Goal: Ask a question: Seek information or help from site administrators or community

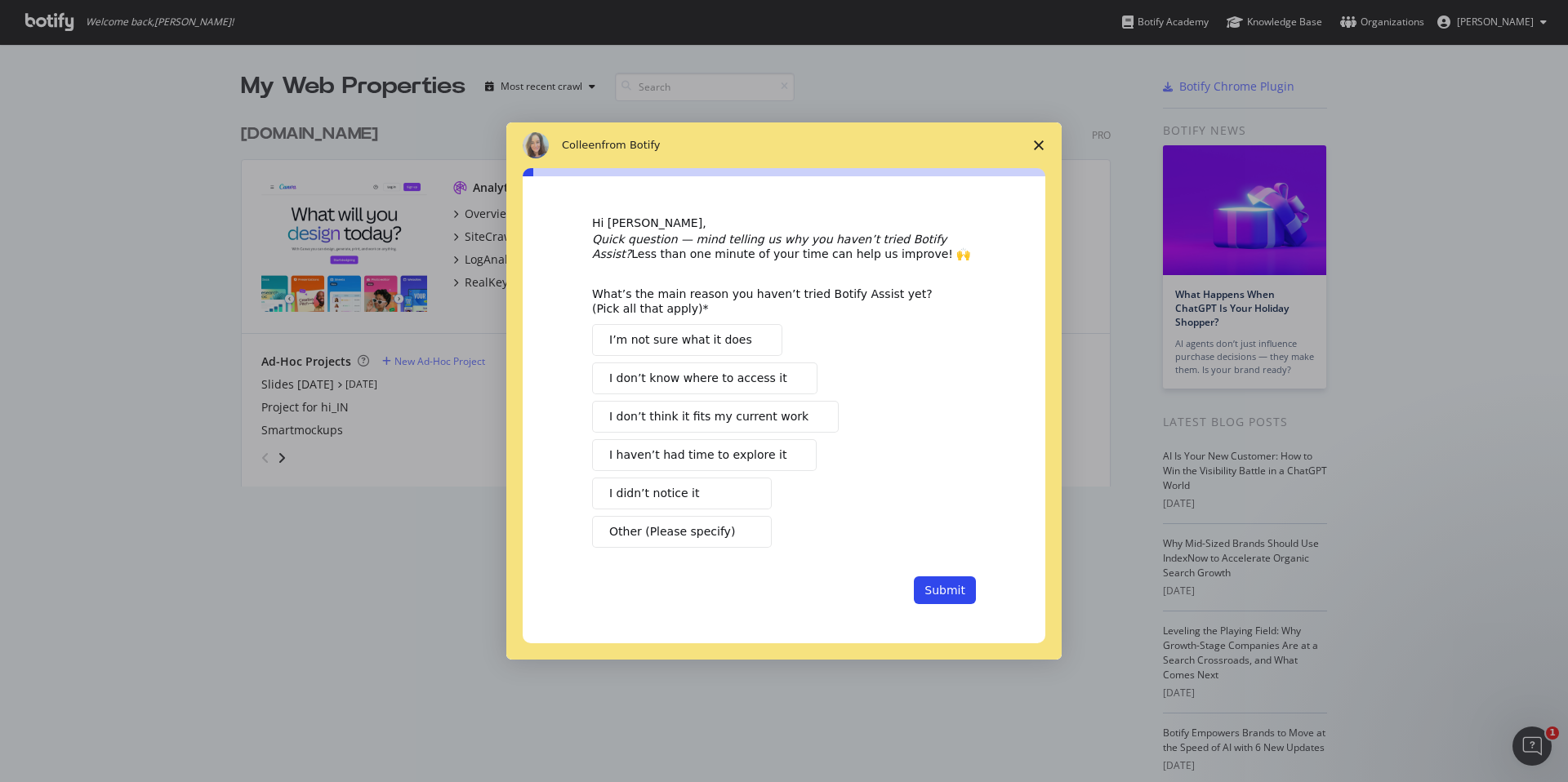
click at [1037, 140] on icon "Close survey" at bounding box center [1038, 145] width 10 height 10
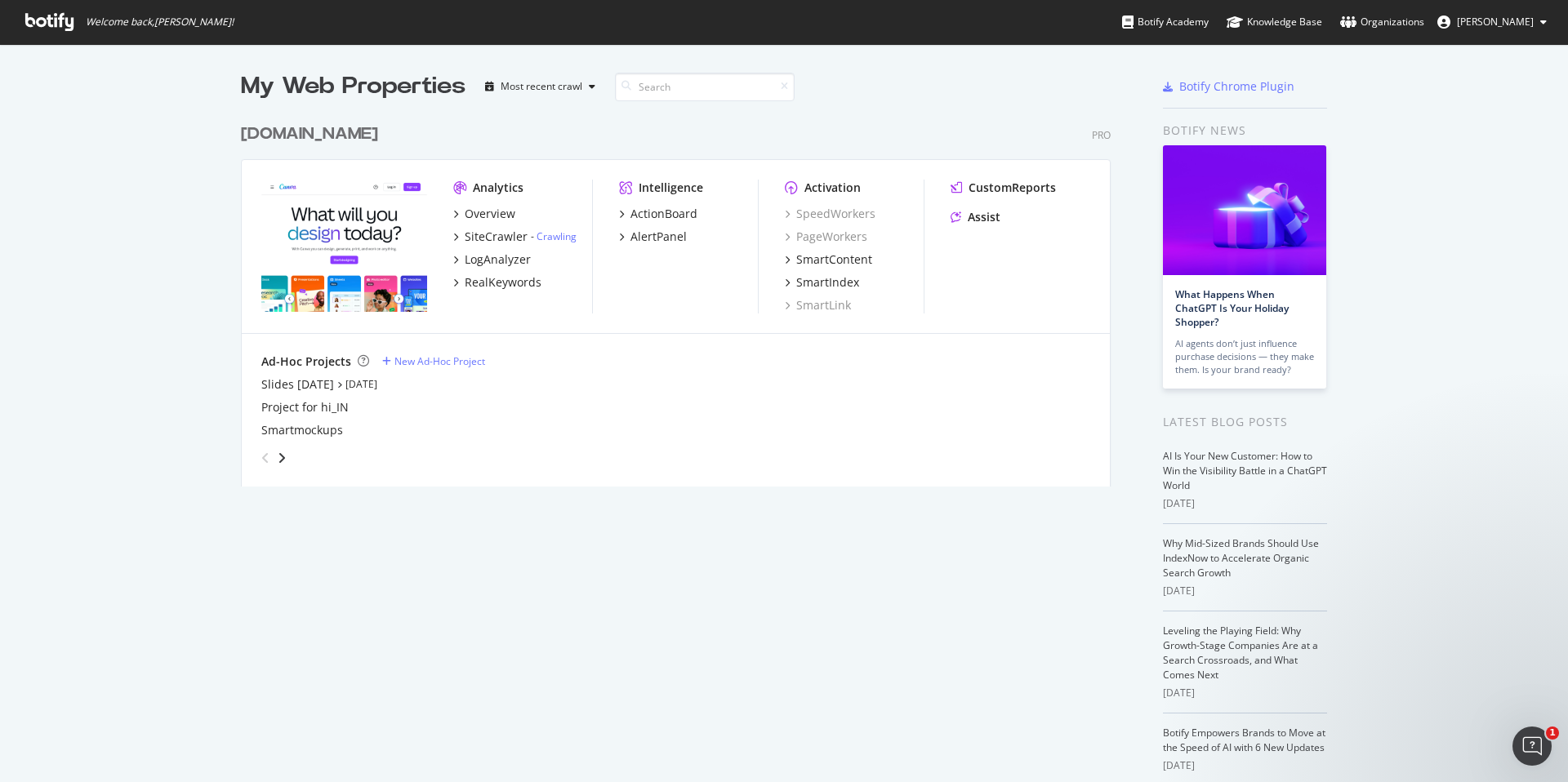
drag, startPoint x: 996, startPoint y: 95, endPoint x: 1018, endPoint y: 117, distance: 31.1
click at [996, 95] on div "My Web Properties Most recent crawl" at bounding box center [627, 87] width 773 height 33
click at [680, 85] on input at bounding box center [704, 87] width 179 height 28
click at [584, 89] on div "button" at bounding box center [592, 87] width 19 height 10
drag, startPoint x: 1117, startPoint y: 90, endPoint x: 1148, endPoint y: 86, distance: 31.3
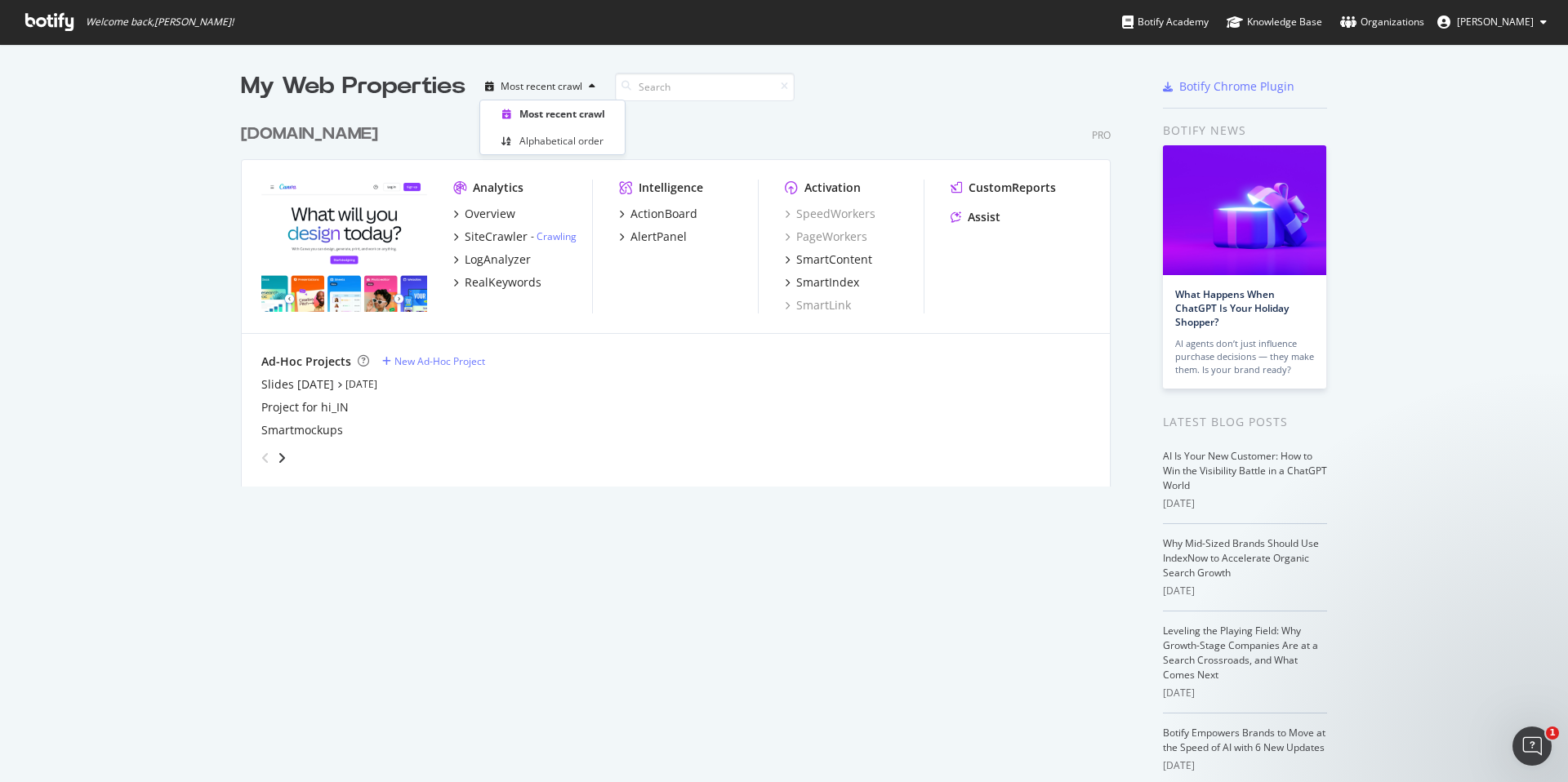
click at [1118, 90] on div at bounding box center [1068, 87] width 109 height 33
drag, startPoint x: 995, startPoint y: 215, endPoint x: 1018, endPoint y: 215, distance: 23.0
click at [996, 215] on div "Assist" at bounding box center [985, 217] width 33 height 17
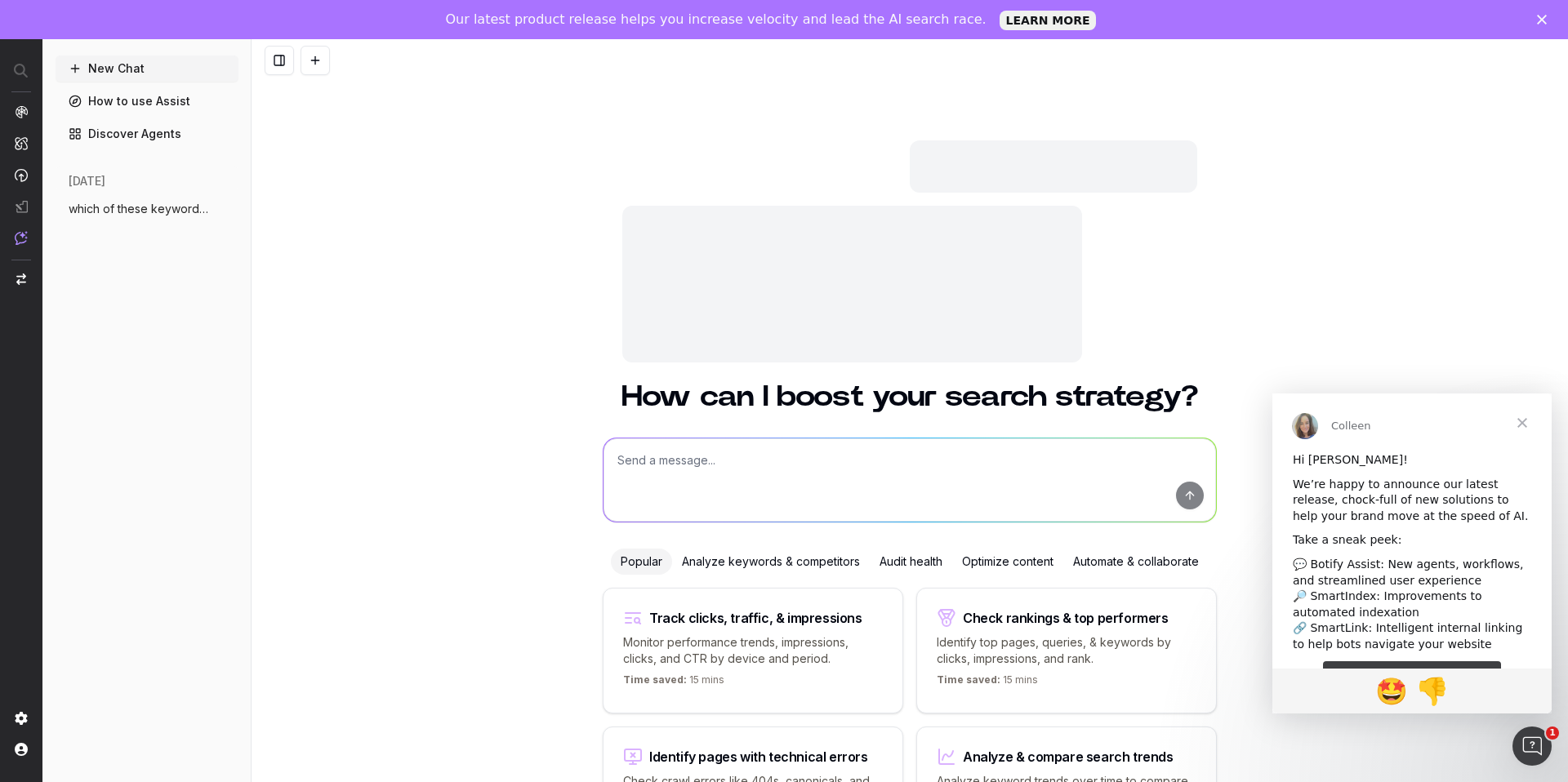
scroll to position [106, 0]
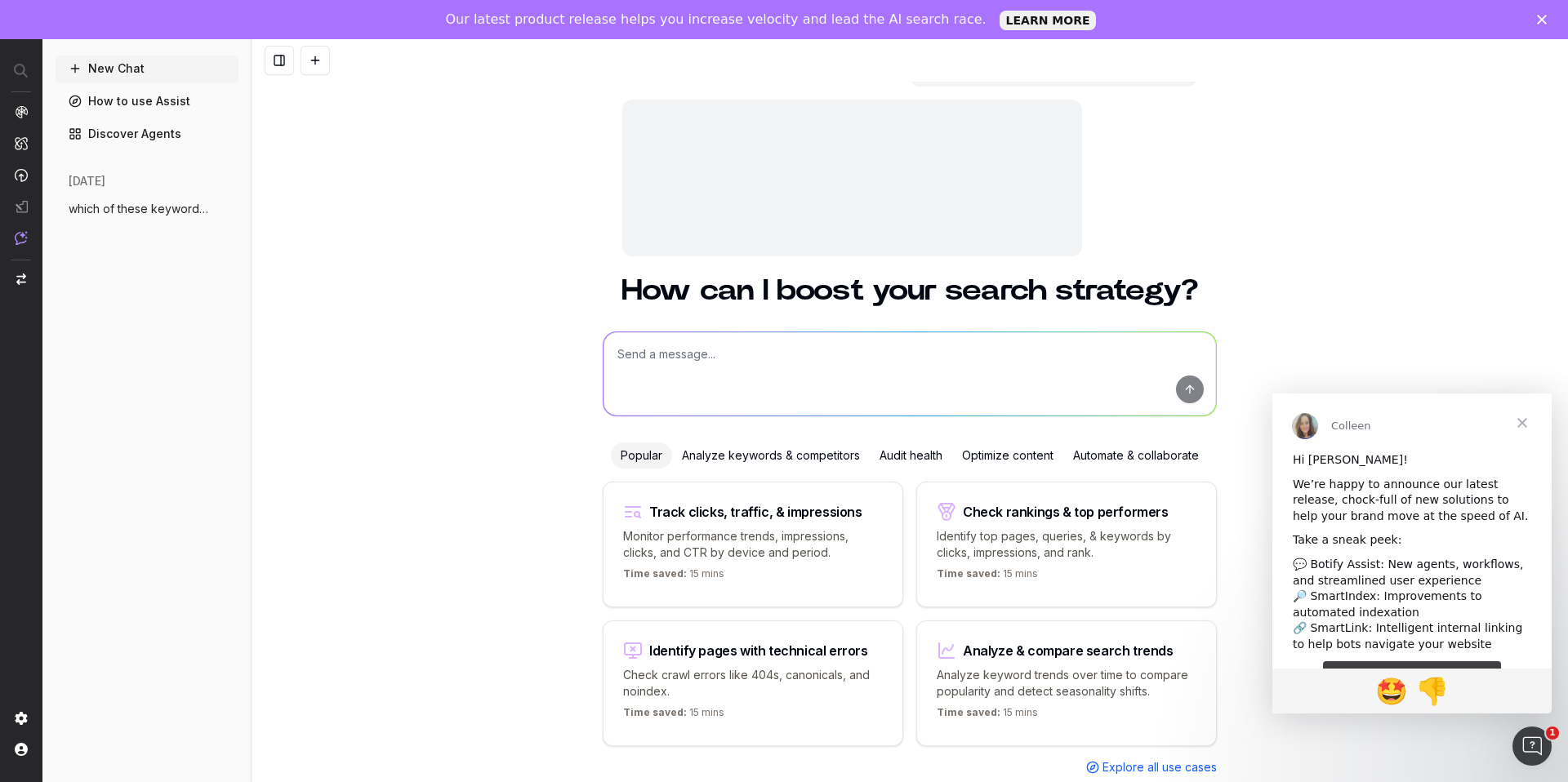
click at [705, 374] on textarea at bounding box center [910, 374] width 613 height 84
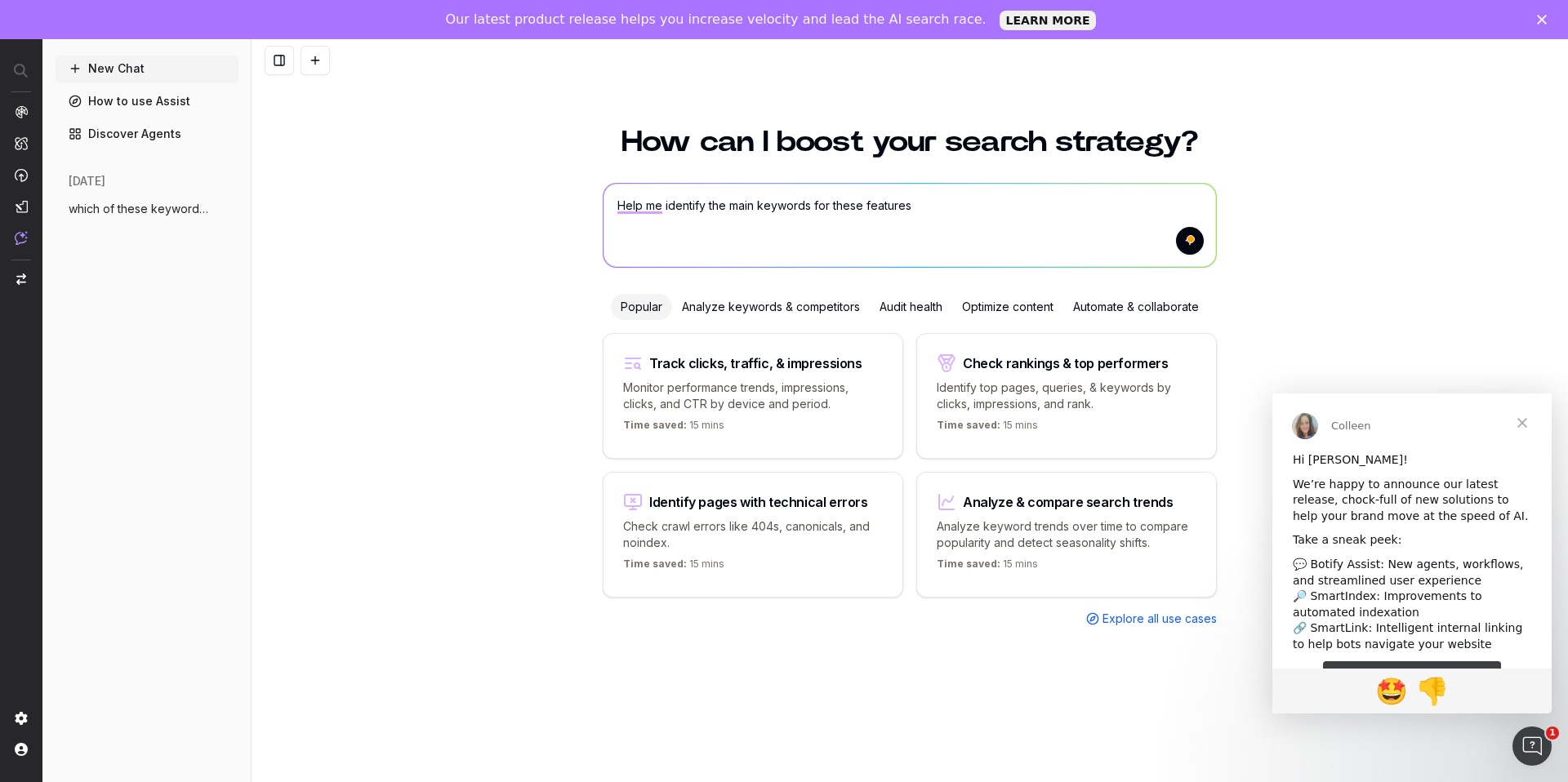
paste textarea "advanced-animations ai-voice auto-select auto-trim background-generator backgro…"
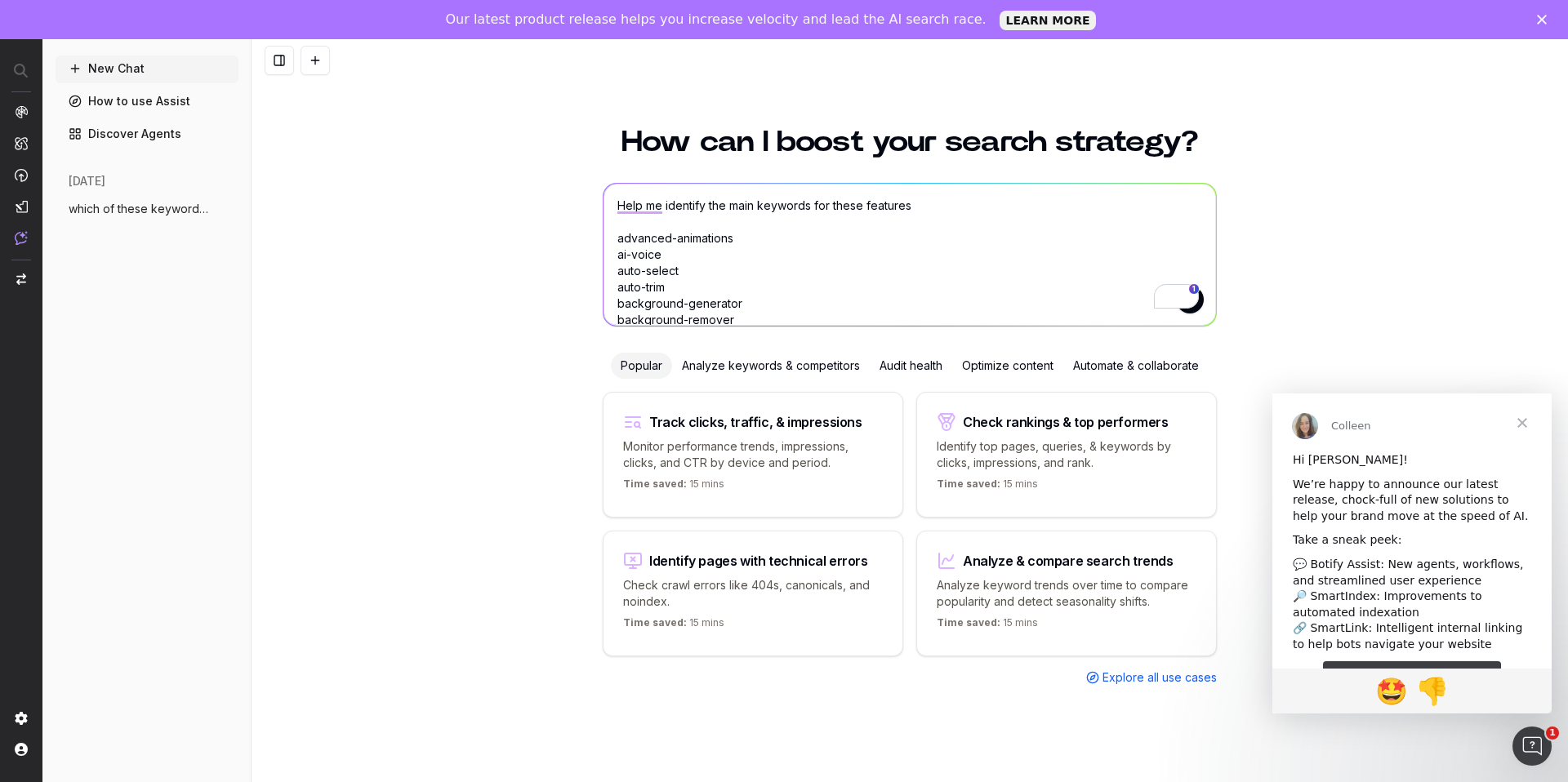
click at [948, 207] on textarea "Help me identify the main keywords for these features advanced-animations ai-vo…" at bounding box center [910, 255] width 613 height 142
click at [935, 205] on textarea "Help me identify the main keywords for these features on canva. Based your reco…" at bounding box center [910, 255] width 613 height 142
click at [1019, 205] on textarea "Help me identify the main keywords for these features on Canva. Based your reco…" at bounding box center [910, 255] width 613 height 142
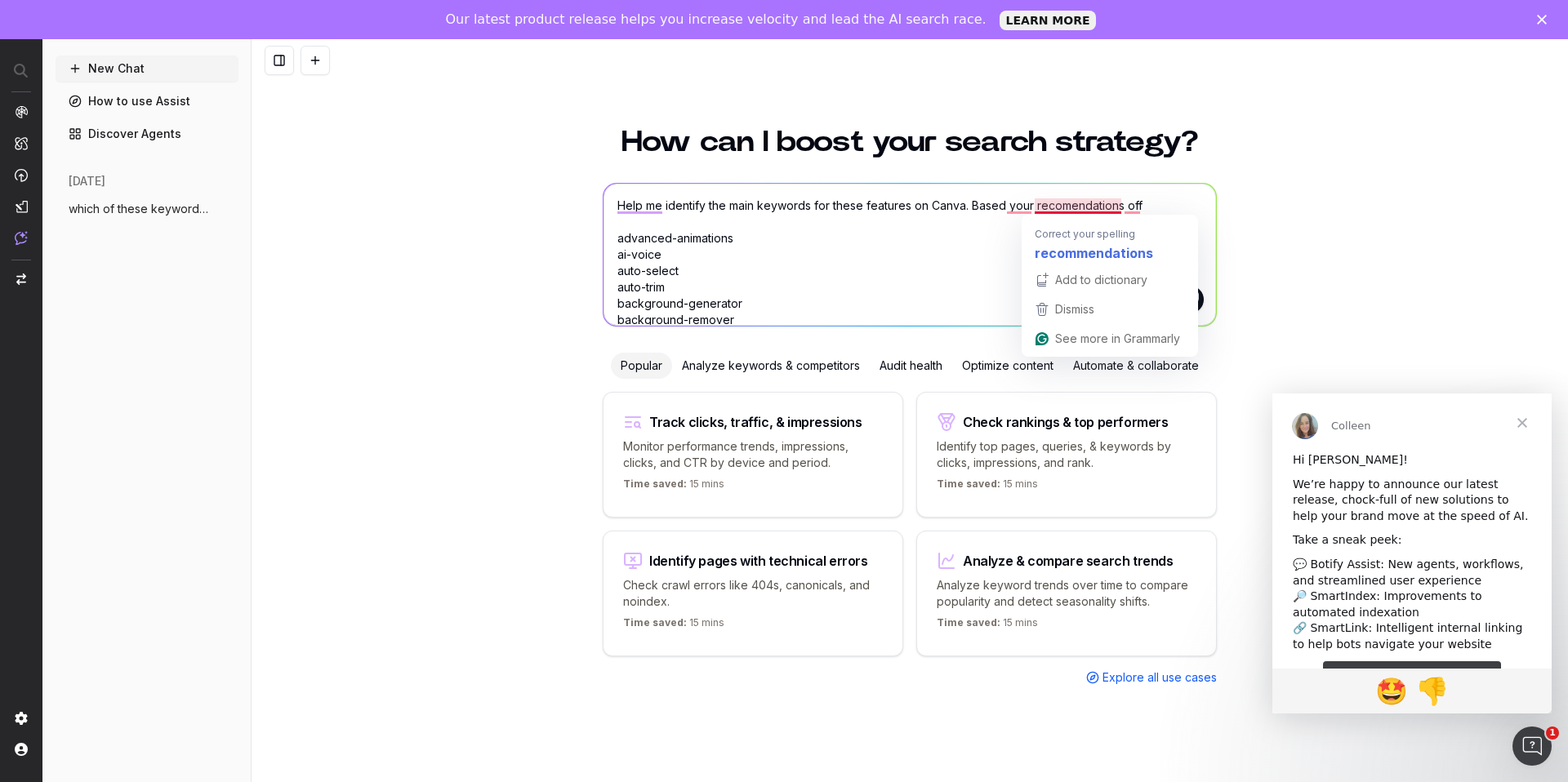
click at [1086, 204] on textarea "Help me identify the main keywords for these features on Canva. Based your reco…" at bounding box center [910, 255] width 613 height 142
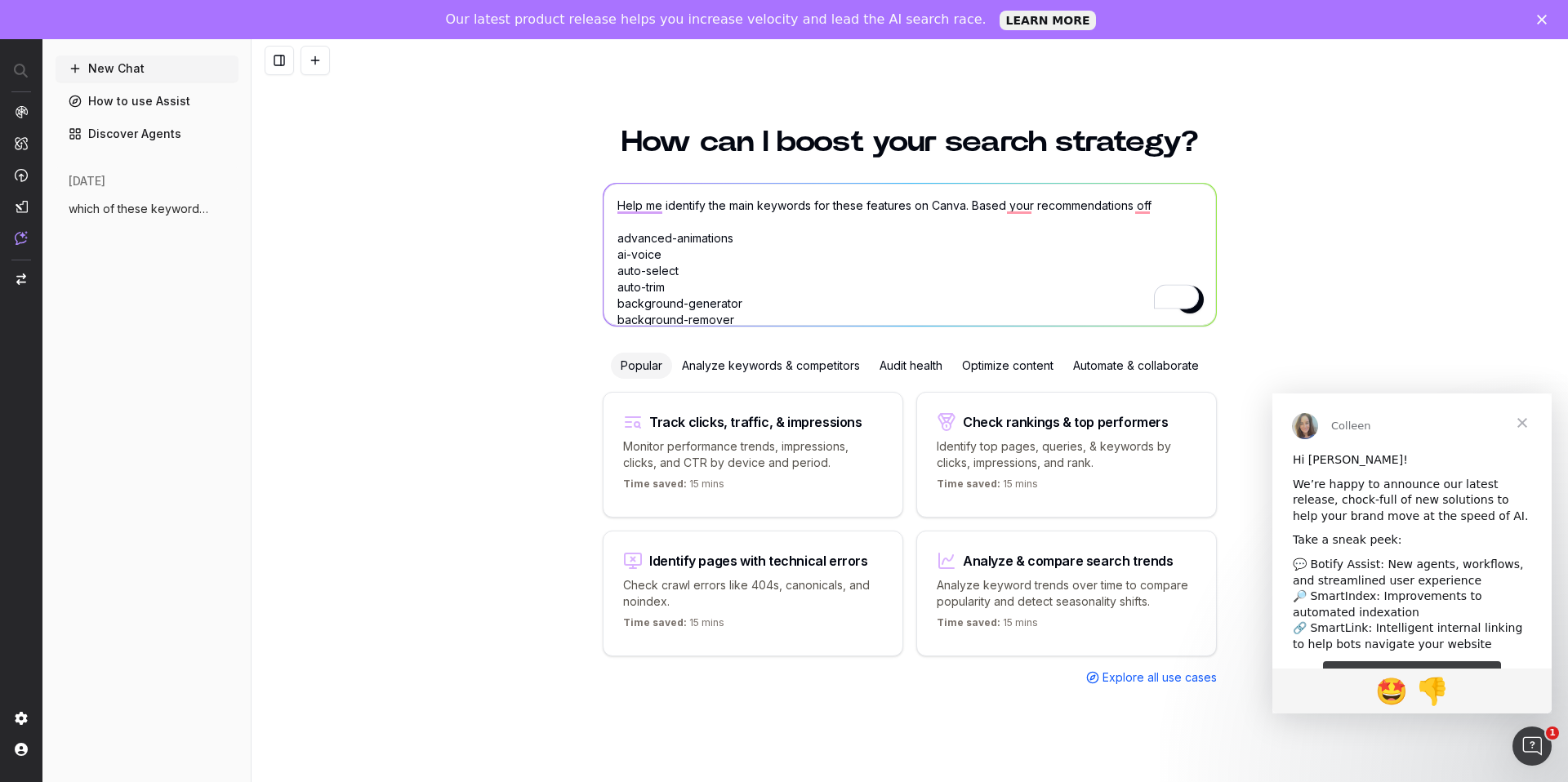
click at [1155, 209] on textarea "Help me identify the main keywords for these features on Canva. Based your reco…" at bounding box center [910, 255] width 613 height 142
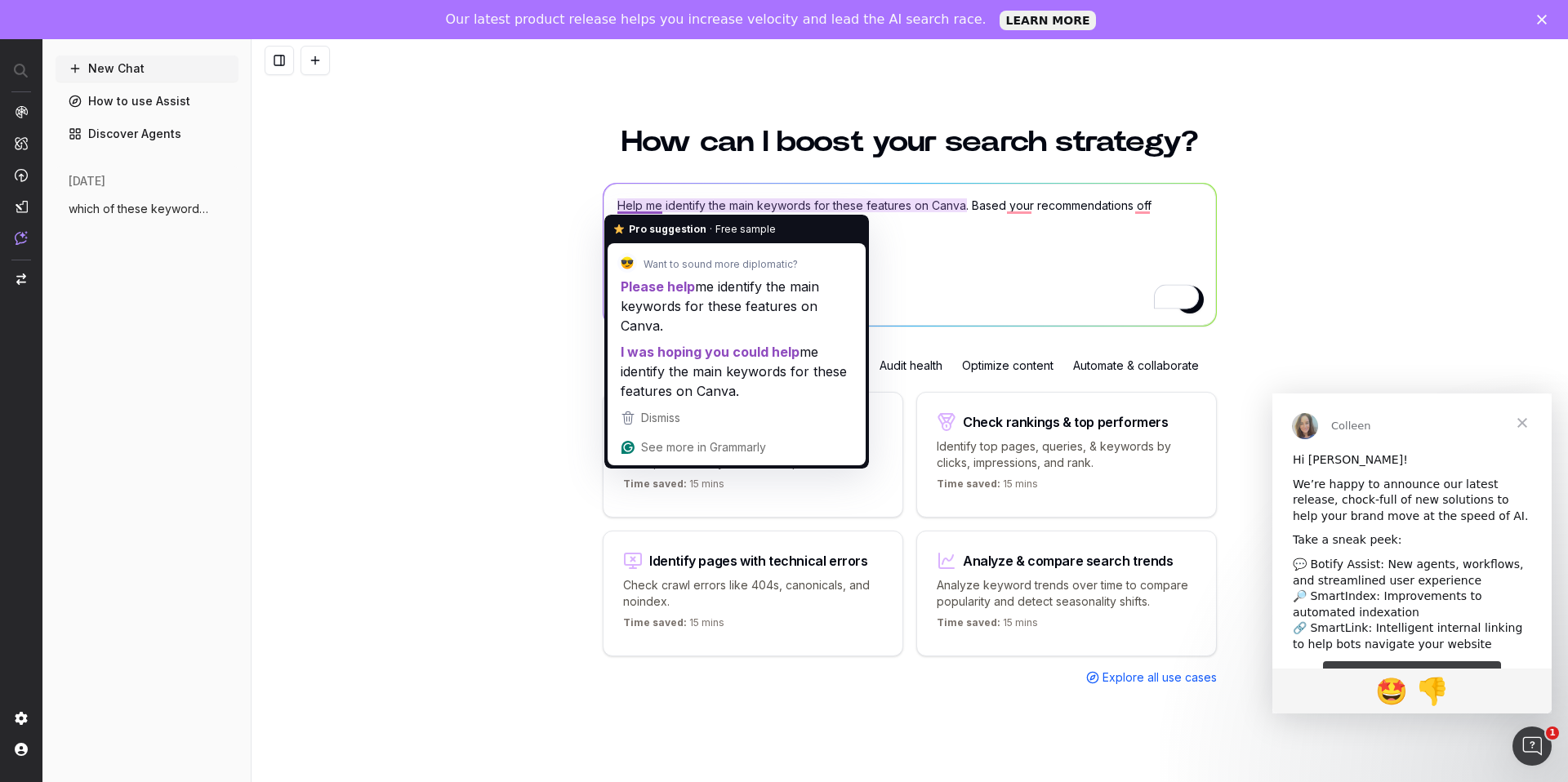
click at [633, 206] on textarea "Help me identify the main keywords for these features on Canva. Based your reco…" at bounding box center [910, 255] width 613 height 142
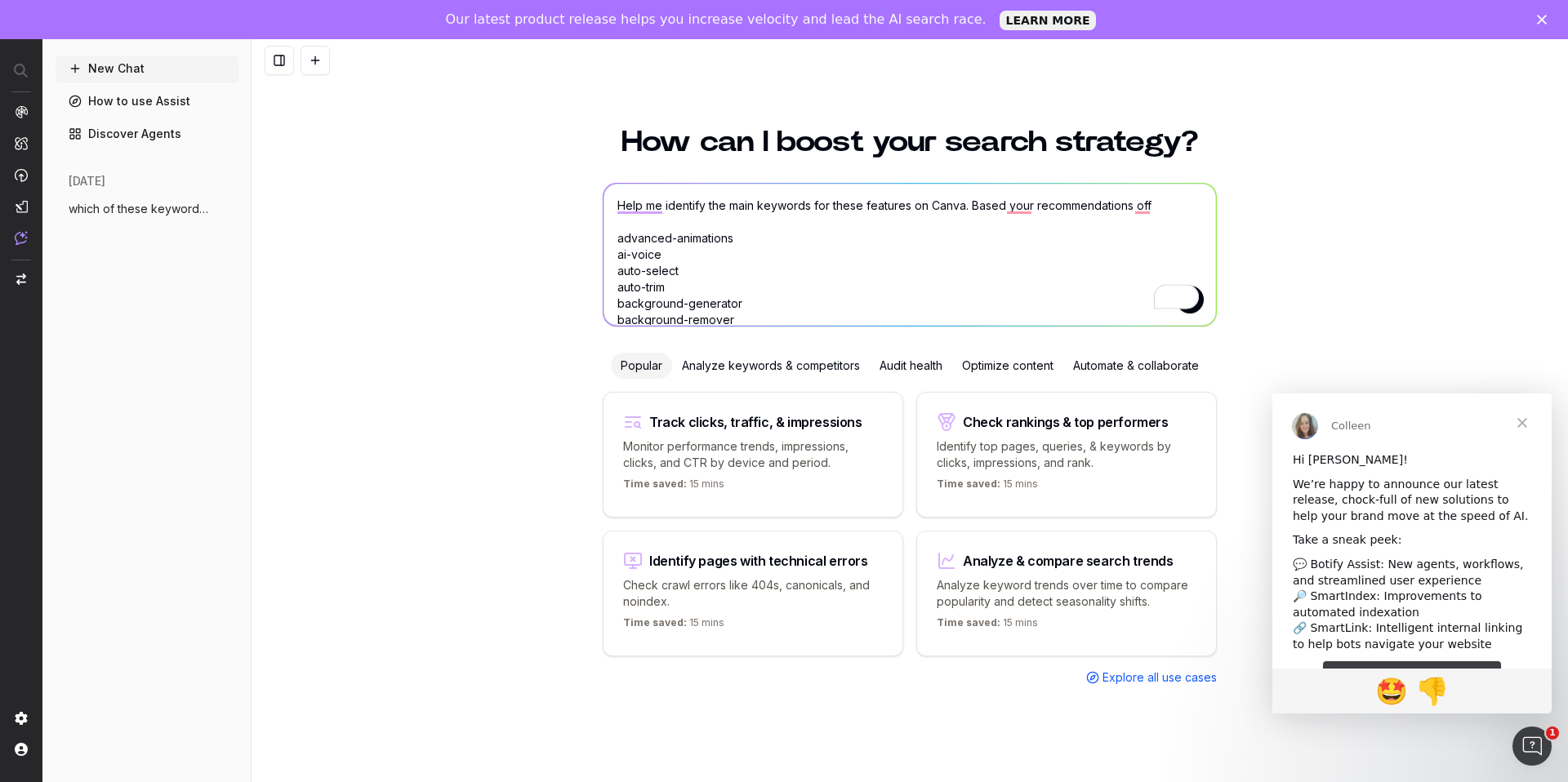
click at [1155, 205] on textarea "Help me identify the main keywords for these features on Canva. Based your reco…" at bounding box center [910, 255] width 613 height 142
click at [1173, 204] on textarea "Help me identify the main keywords for these features on Canva. Based your reco…" at bounding box center [910, 255] width 613 height 142
click at [1006, 209] on textarea "Help me identify the main keywords for these features on Canva. Based your reco…" at bounding box center [910, 255] width 613 height 142
click at [1026, 207] on textarea "Help me identify the main keywords for these features on Canva. Based your reco…" at bounding box center [910, 255] width 613 height 142
click at [1024, 209] on textarea "Help me identify the main keywords for these features on Canva. Based on your r…" at bounding box center [910, 255] width 613 height 142
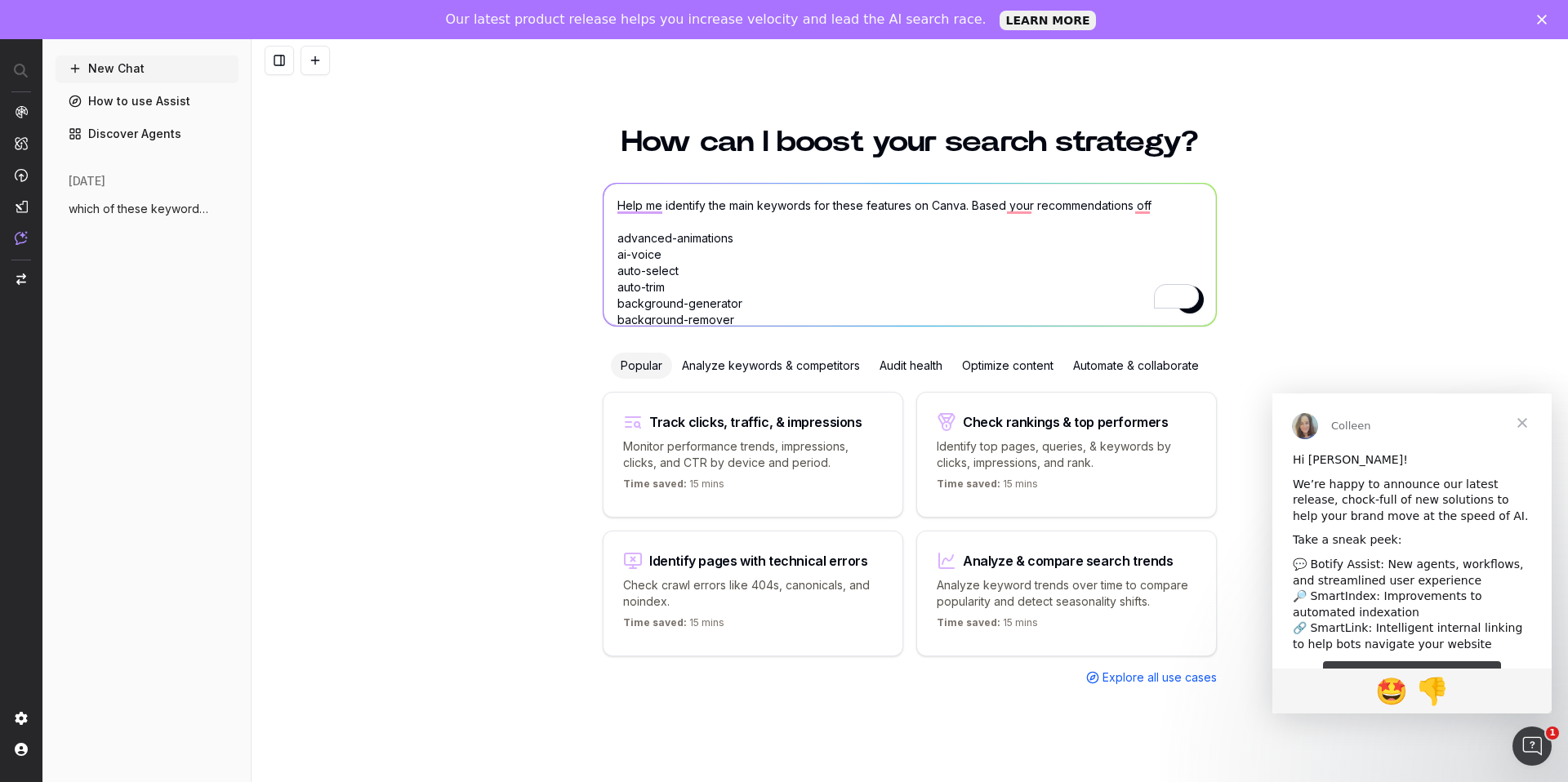
click at [1160, 210] on textarea "Help me identify the main keywords for these features on Canva. Based your reco…" at bounding box center [910, 255] width 613 height 142
click at [1134, 202] on textarea "Help me identify the main keywords for these features on Canva. Based your reco…" at bounding box center [910, 255] width 613 height 142
click at [1175, 201] on textarea "Help me identify the main keywords for these features on Canva. Based your reco…" at bounding box center [910, 255] width 613 height 142
click at [1183, 205] on textarea "Help me identify the main keywords for these features on Canva. Based your reco…" at bounding box center [910, 255] width 613 height 142
click at [789, 198] on textarea "Help me identify the main keywords for these features on Canva. Based your reco…" at bounding box center [910, 255] width 613 height 142
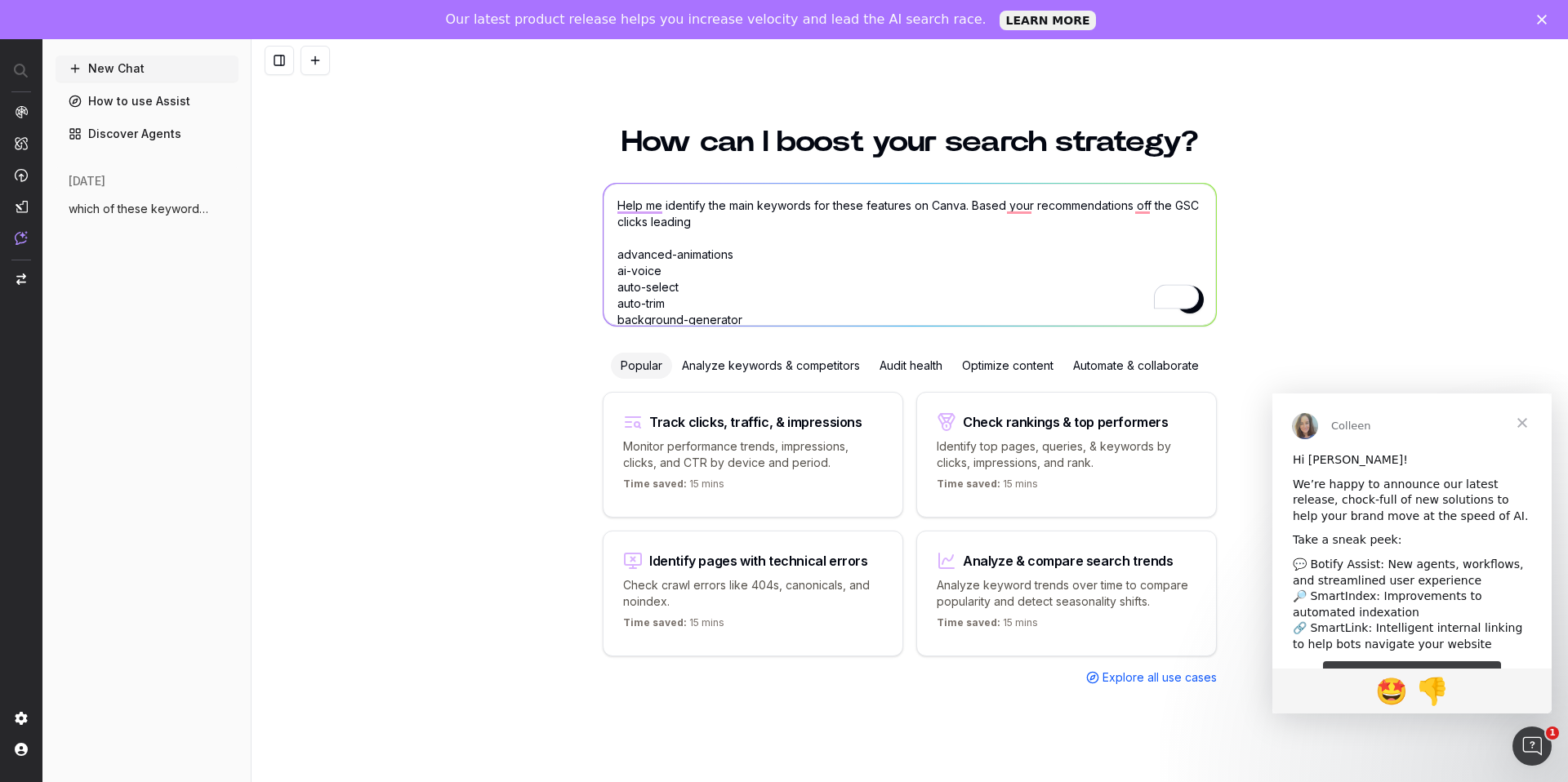
drag, startPoint x: 757, startPoint y: 205, endPoint x: 828, endPoint y: 205, distance: 71.0
click at [757, 205] on textarea "Help me identify the main keywords for these features on Canva. Based your reco…" at bounding box center [910, 255] width 613 height 142
click at [728, 220] on textarea "Help me identify the main keywords for these features on Canva. Based your reco…" at bounding box center [910, 255] width 613 height 142
click at [723, 225] on textarea "Help me identify the main keywords for these features on Canva. Based your reco…" at bounding box center [910, 255] width 613 height 142
type textarea "Help me identify the main keywords for these features on Canva. Based your reco…"
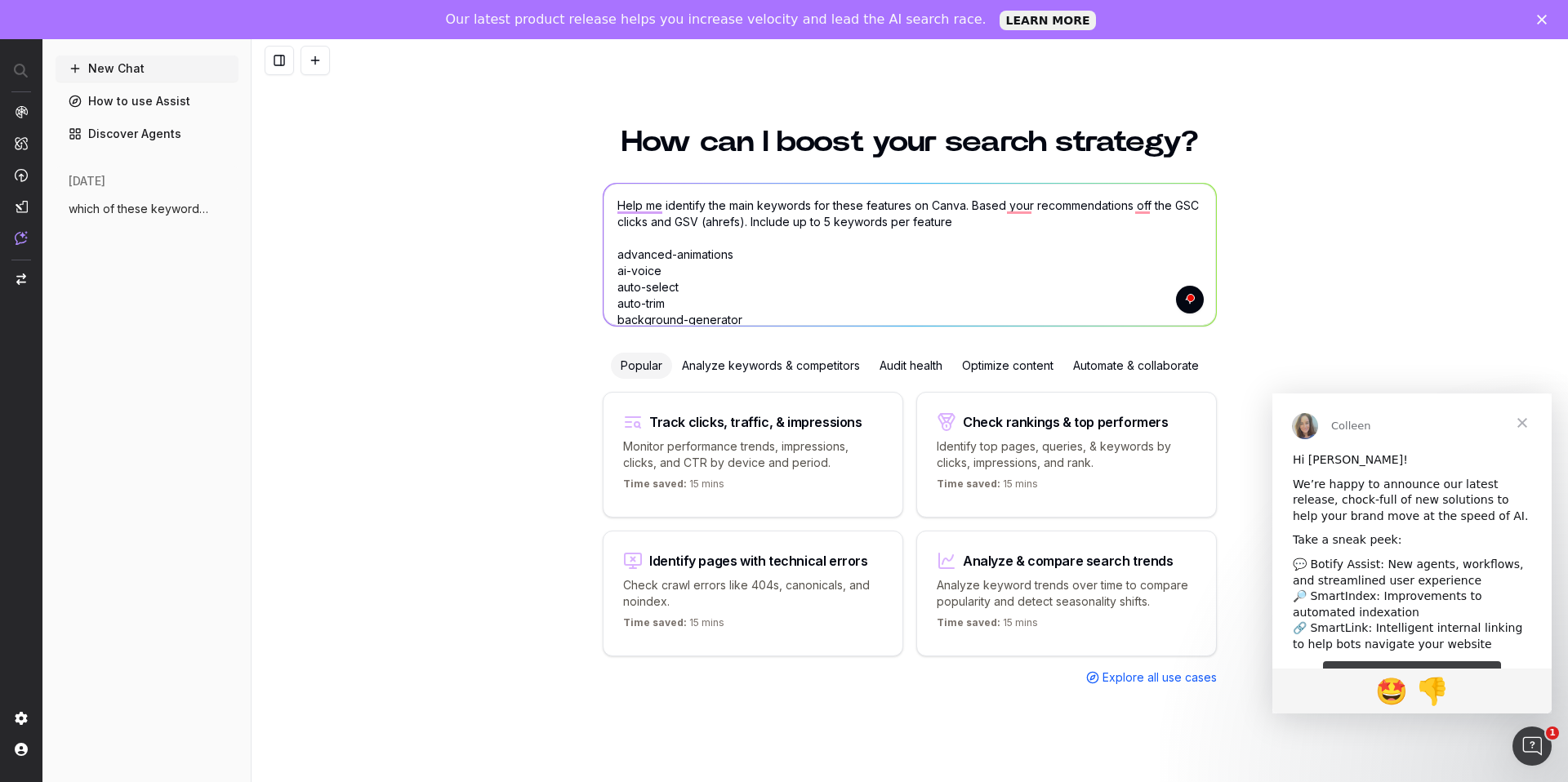
click at [926, 286] on textarea "Help me identify the main keywords for these features on Canva. Based your reco…" at bounding box center [910, 255] width 613 height 142
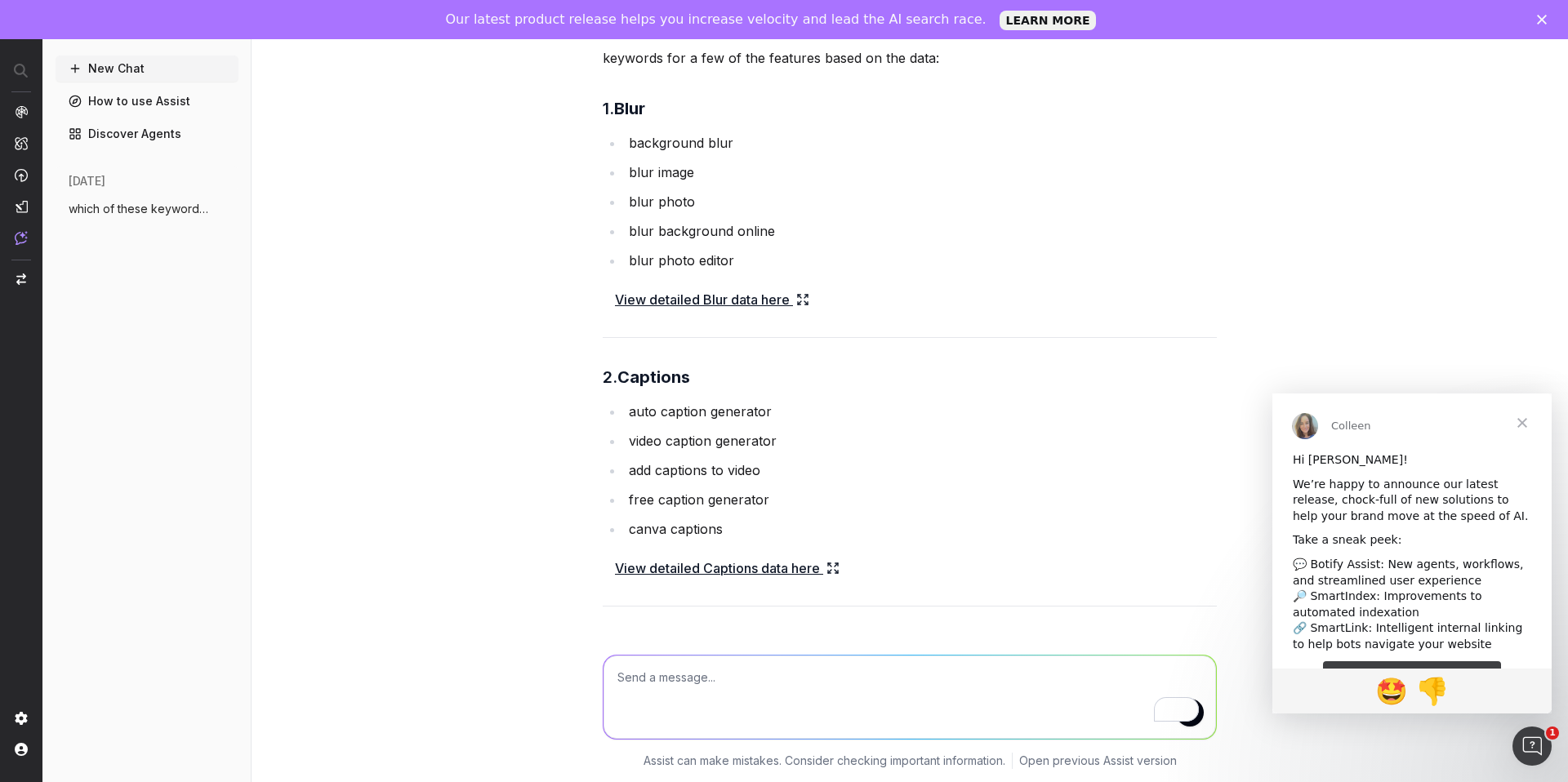
scroll to position [1576, 0]
click at [834, 570] on icon at bounding box center [832, 569] width 13 height 13
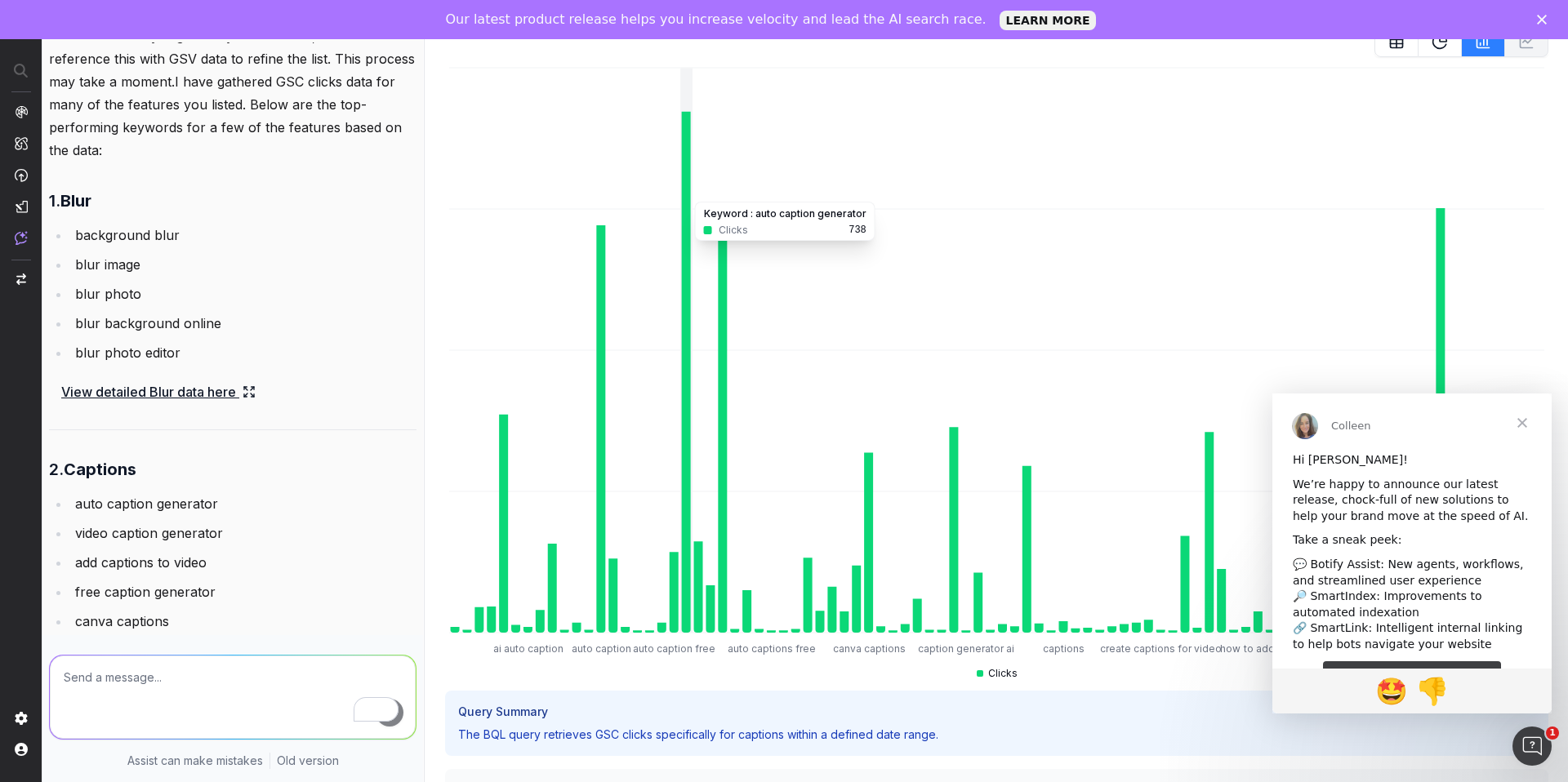
scroll to position [43, 0]
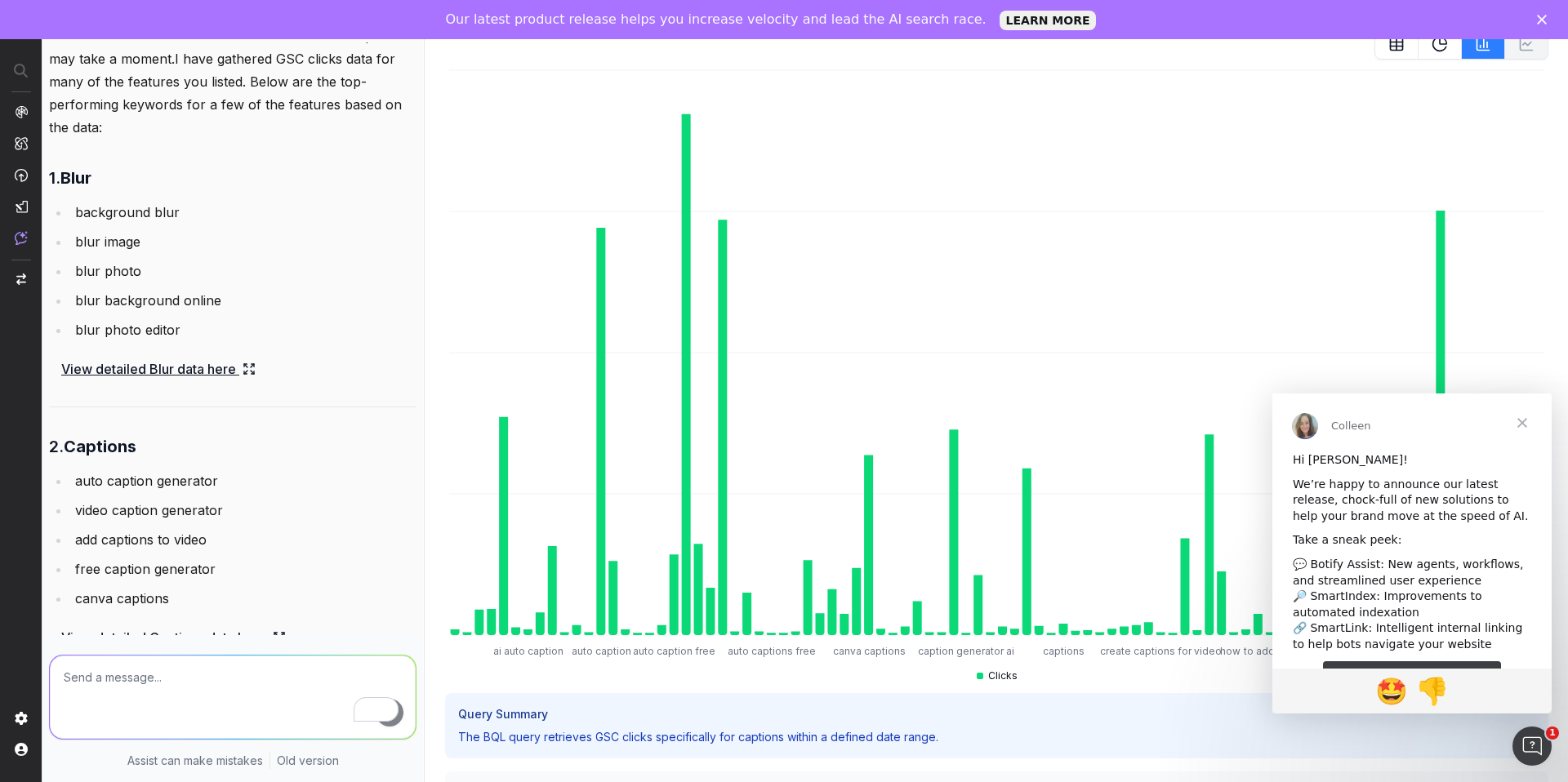
click at [1543, 18] on polygon "Close" at bounding box center [1542, 19] width 10 height 10
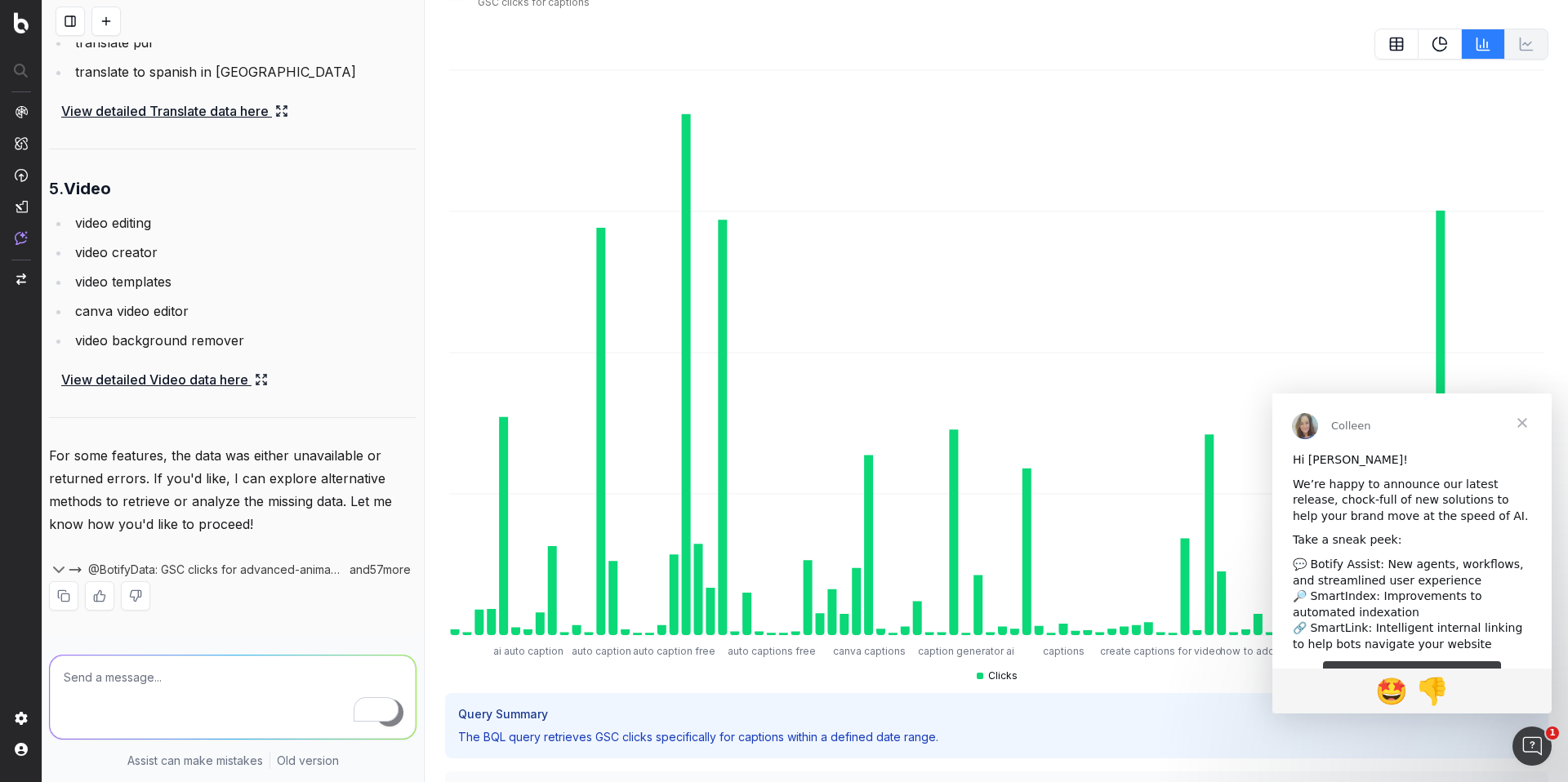
scroll to position [2733, 0]
click at [190, 689] on textarea "To enrich screen reader interactions, please activate Accessibility in Grammarl…" at bounding box center [233, 697] width 366 height 84
click at [402, 569] on div "and 57 more" at bounding box center [379, 568] width 75 height 17
click at [185, 566] on span "@BotifyData: GSC clicks for advanced-animations" at bounding box center [215, 568] width 254 height 17
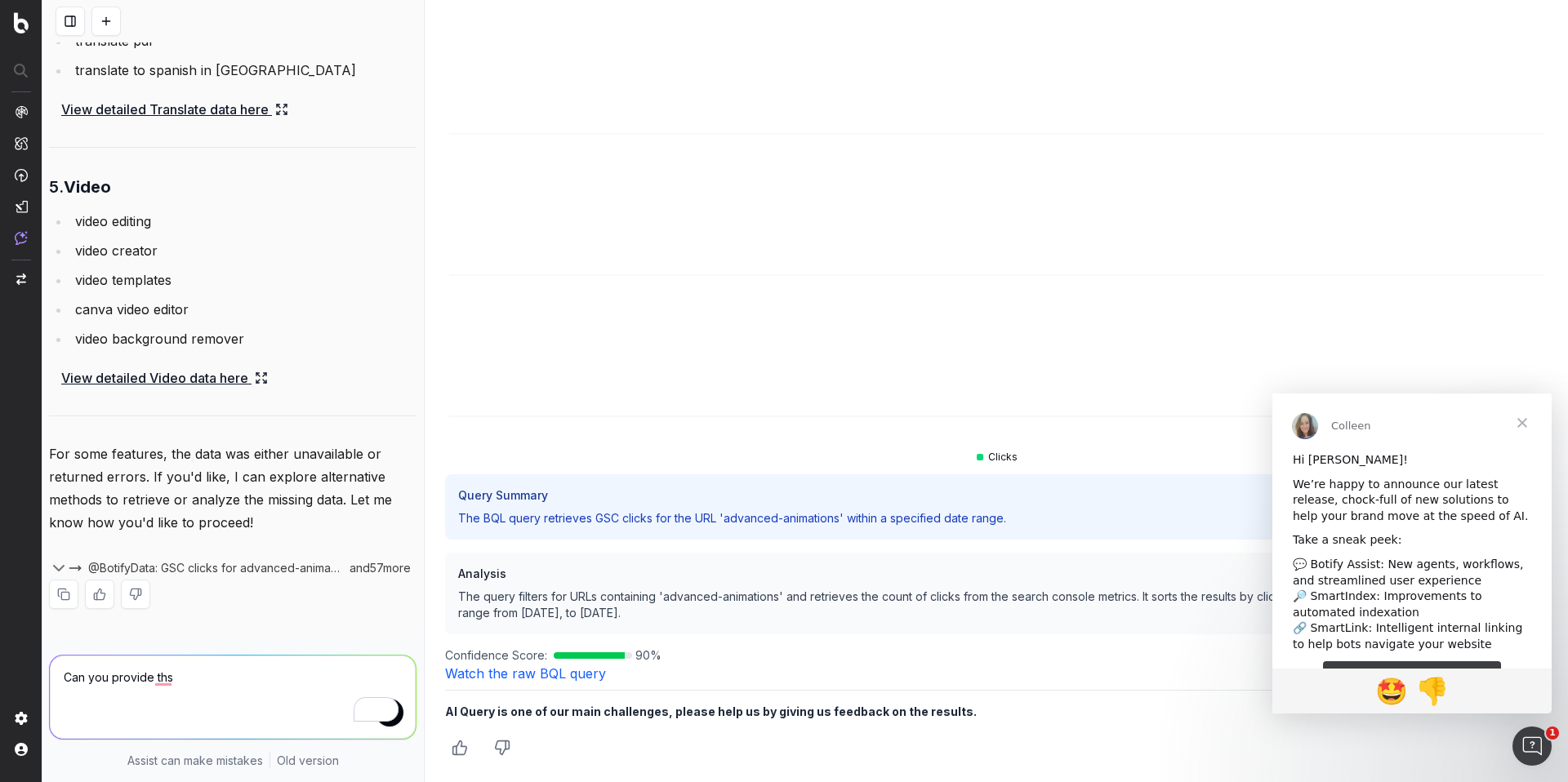
scroll to position [0, 0]
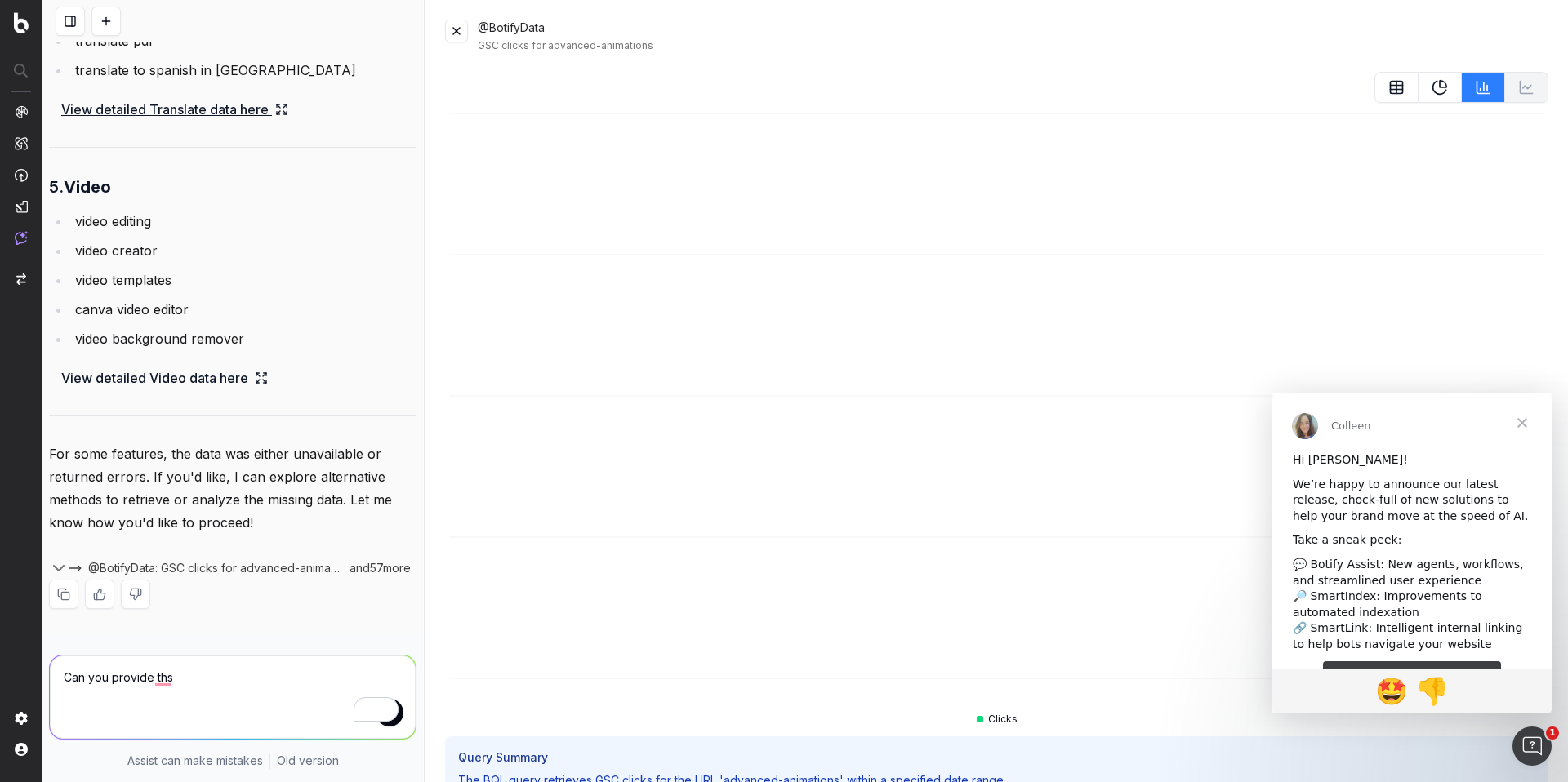
click at [1527, 426] on span "Close" at bounding box center [1522, 423] width 58 height 58
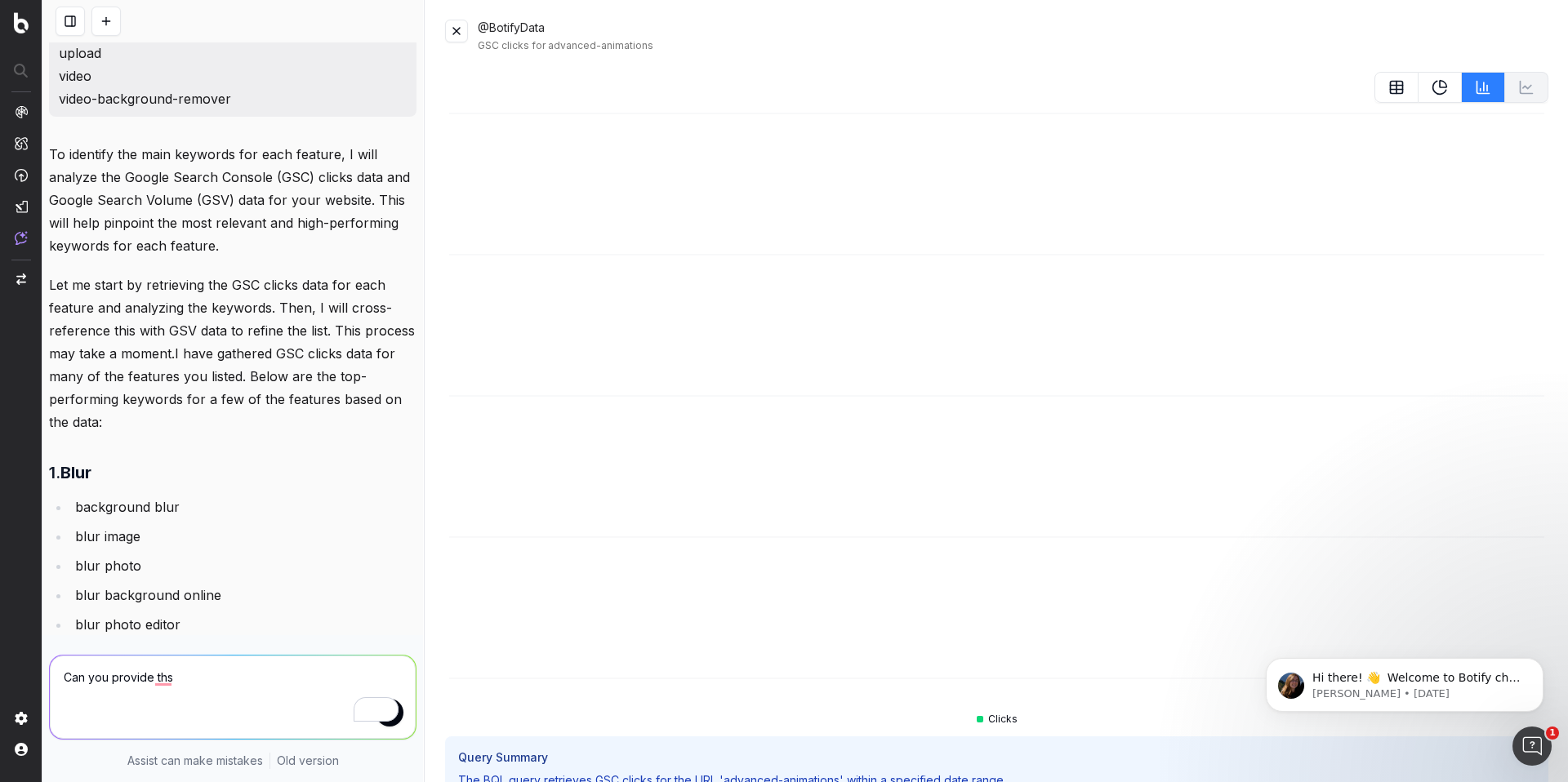
scroll to position [1381, 0]
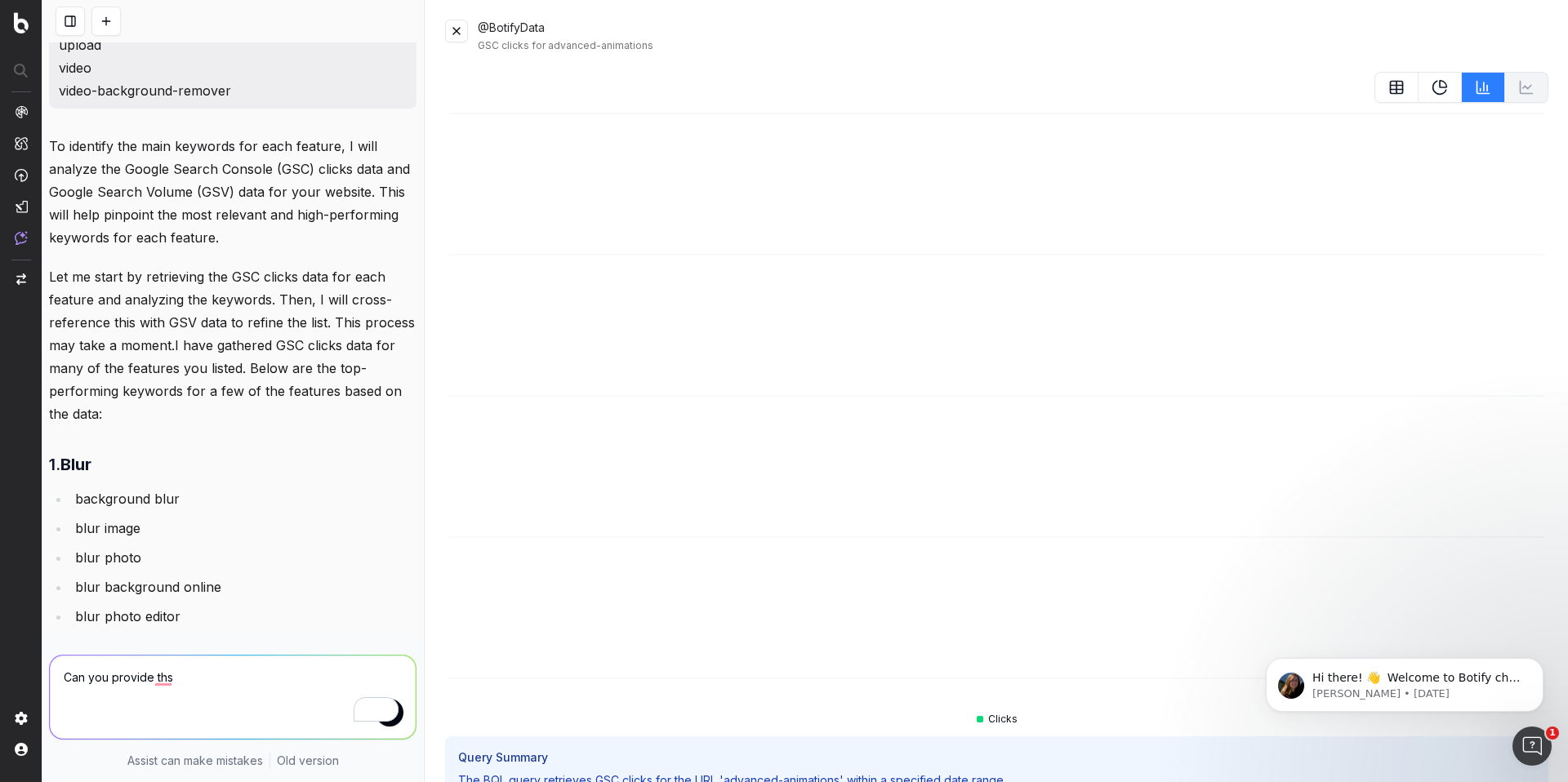
click at [223, 303] on p "Let me start by retrieving the GSC clicks data for each feature and analyzing t…" at bounding box center [232, 345] width 367 height 160
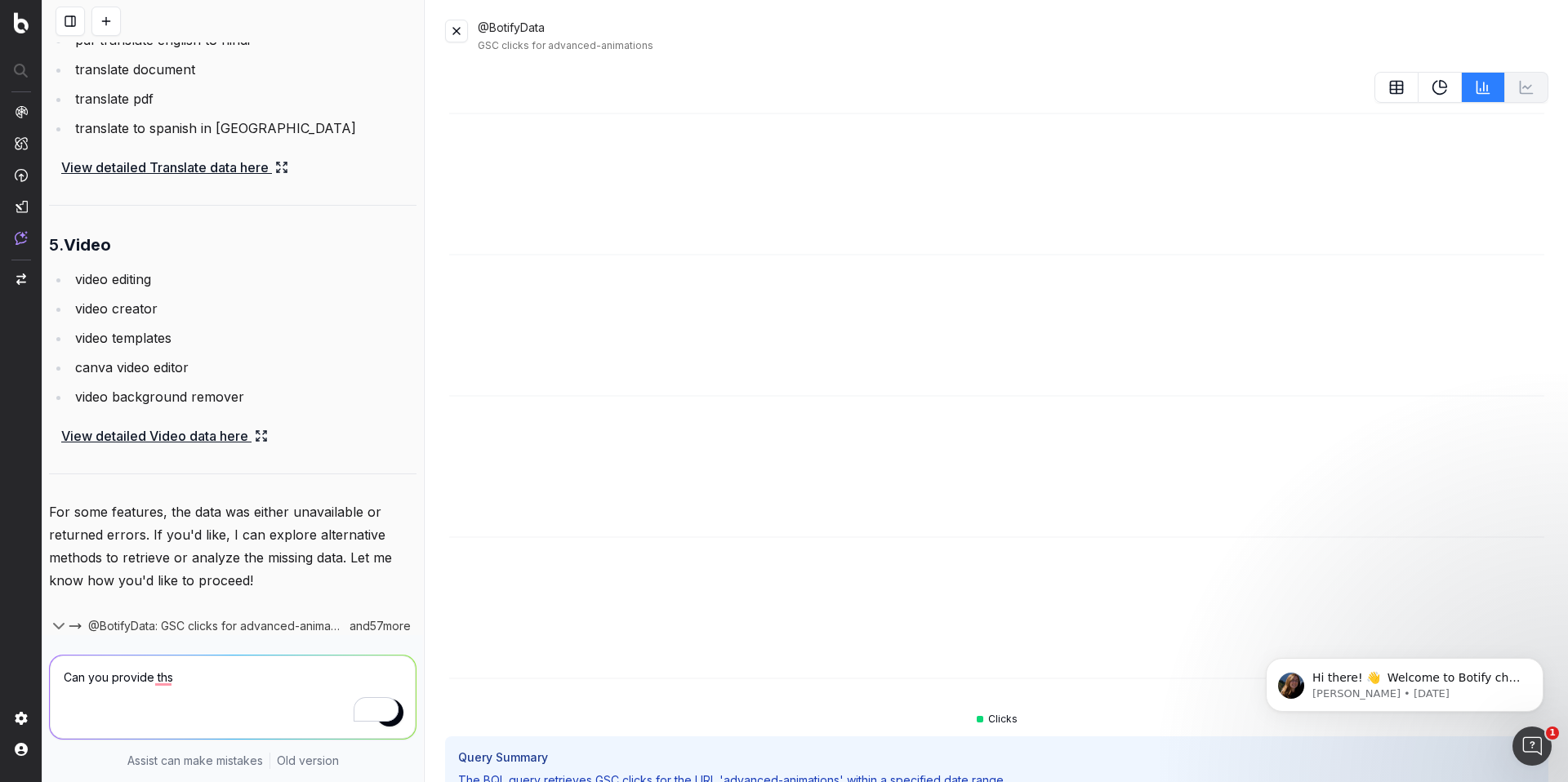
scroll to position [2733, 0]
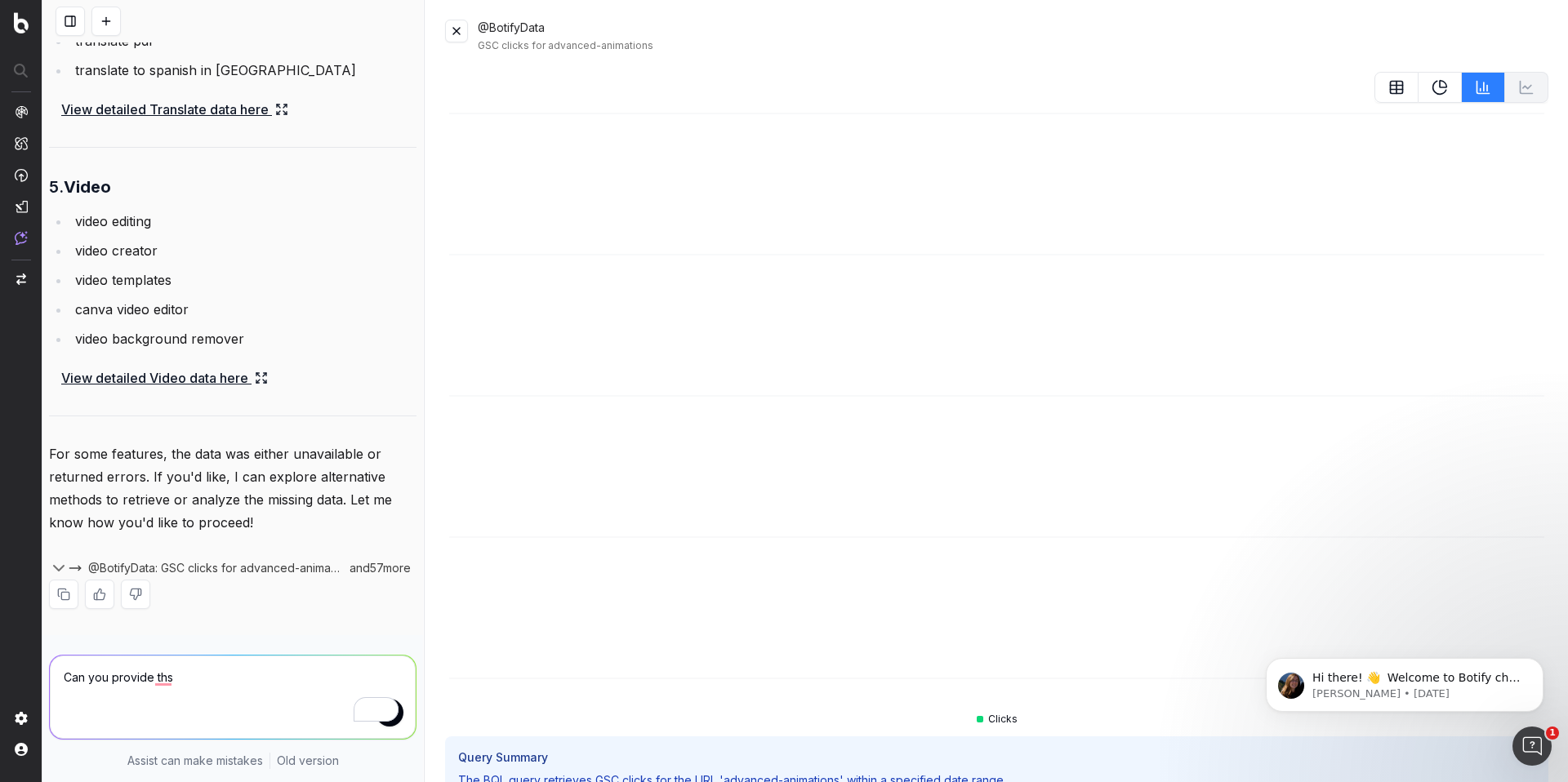
click at [380, 567] on div "and 57 more" at bounding box center [379, 568] width 75 height 17
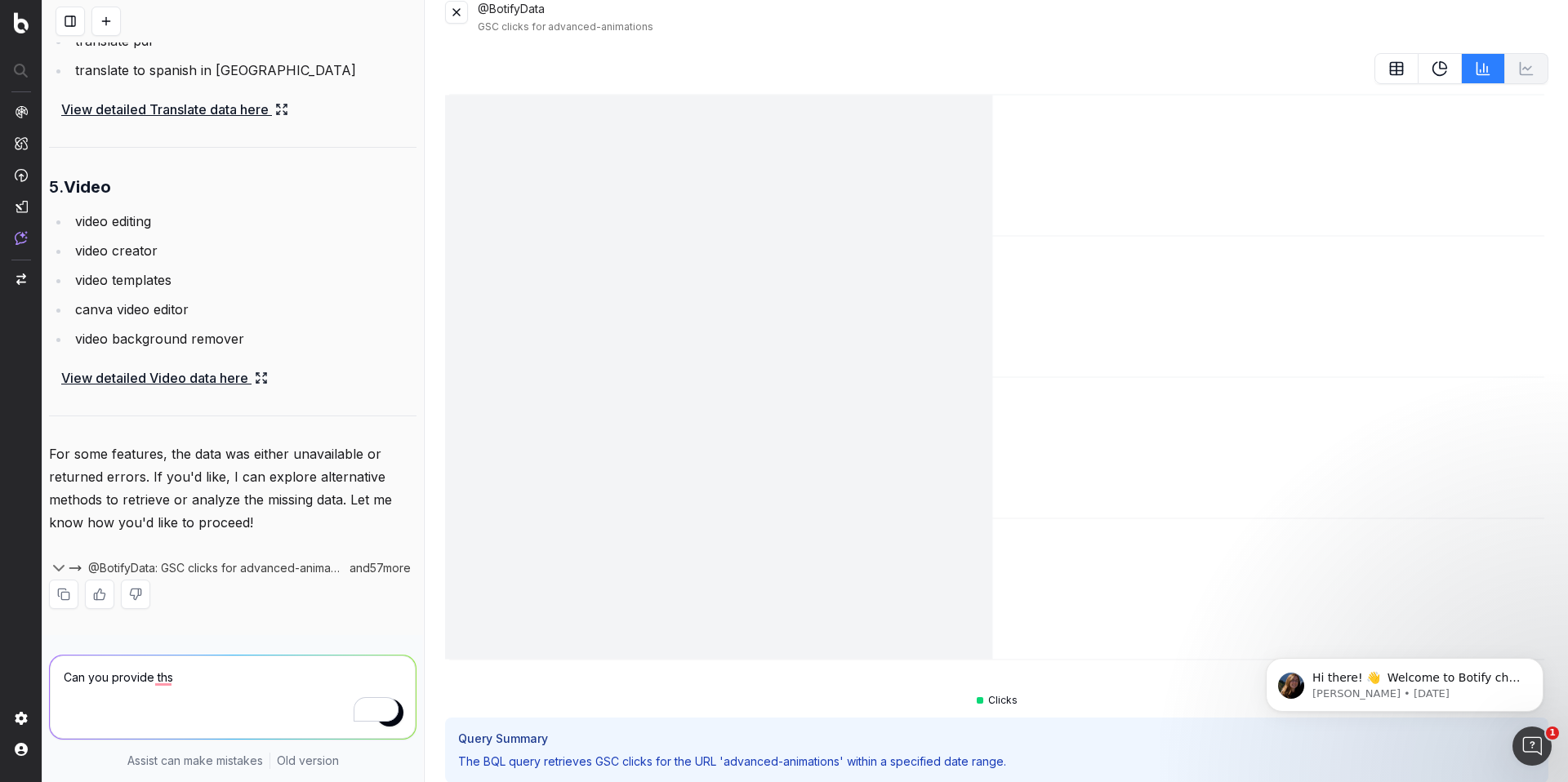
scroll to position [28, 0]
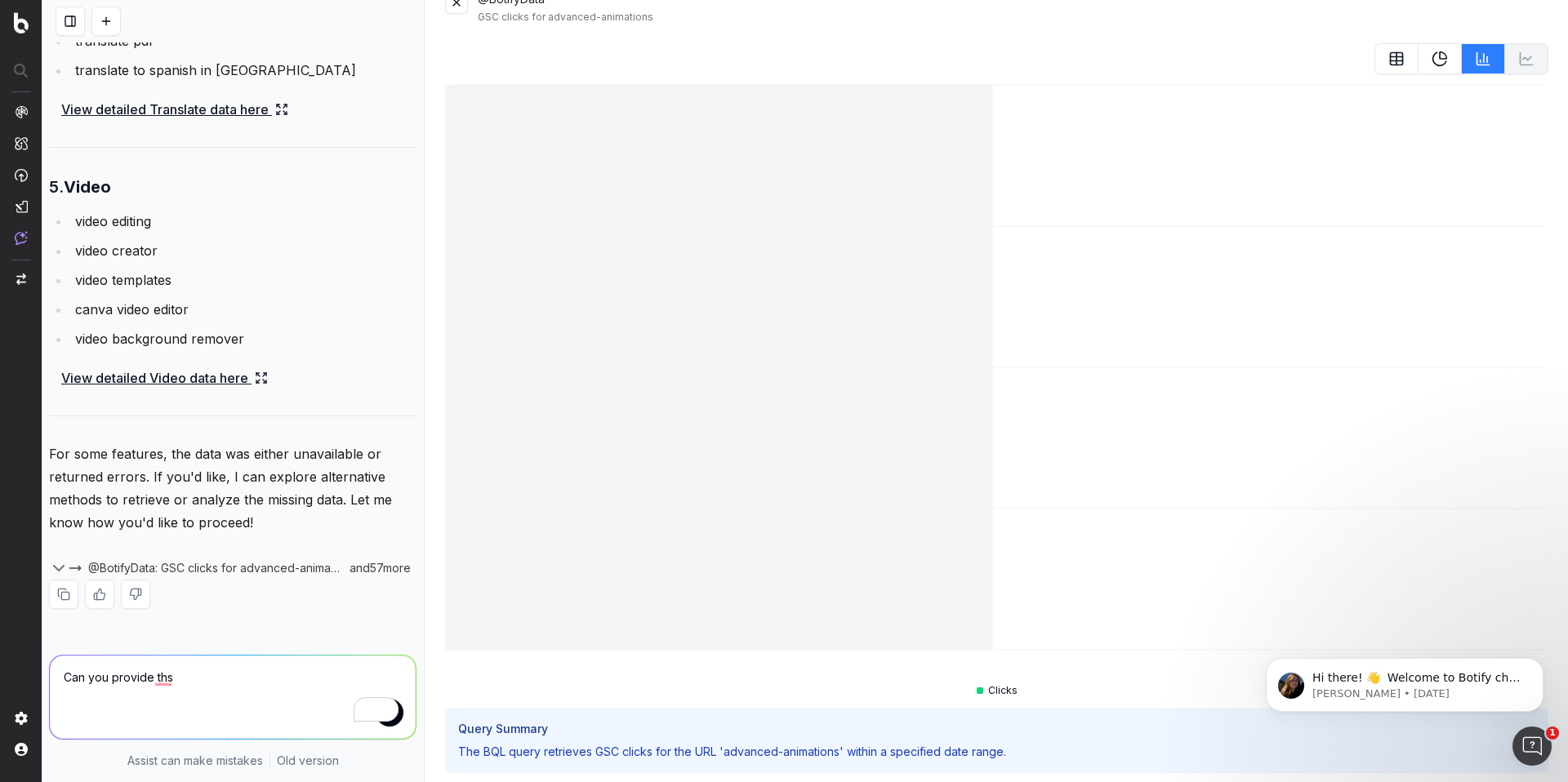
click at [666, 209] on icon at bounding box center [996, 391] width 1103 height 620
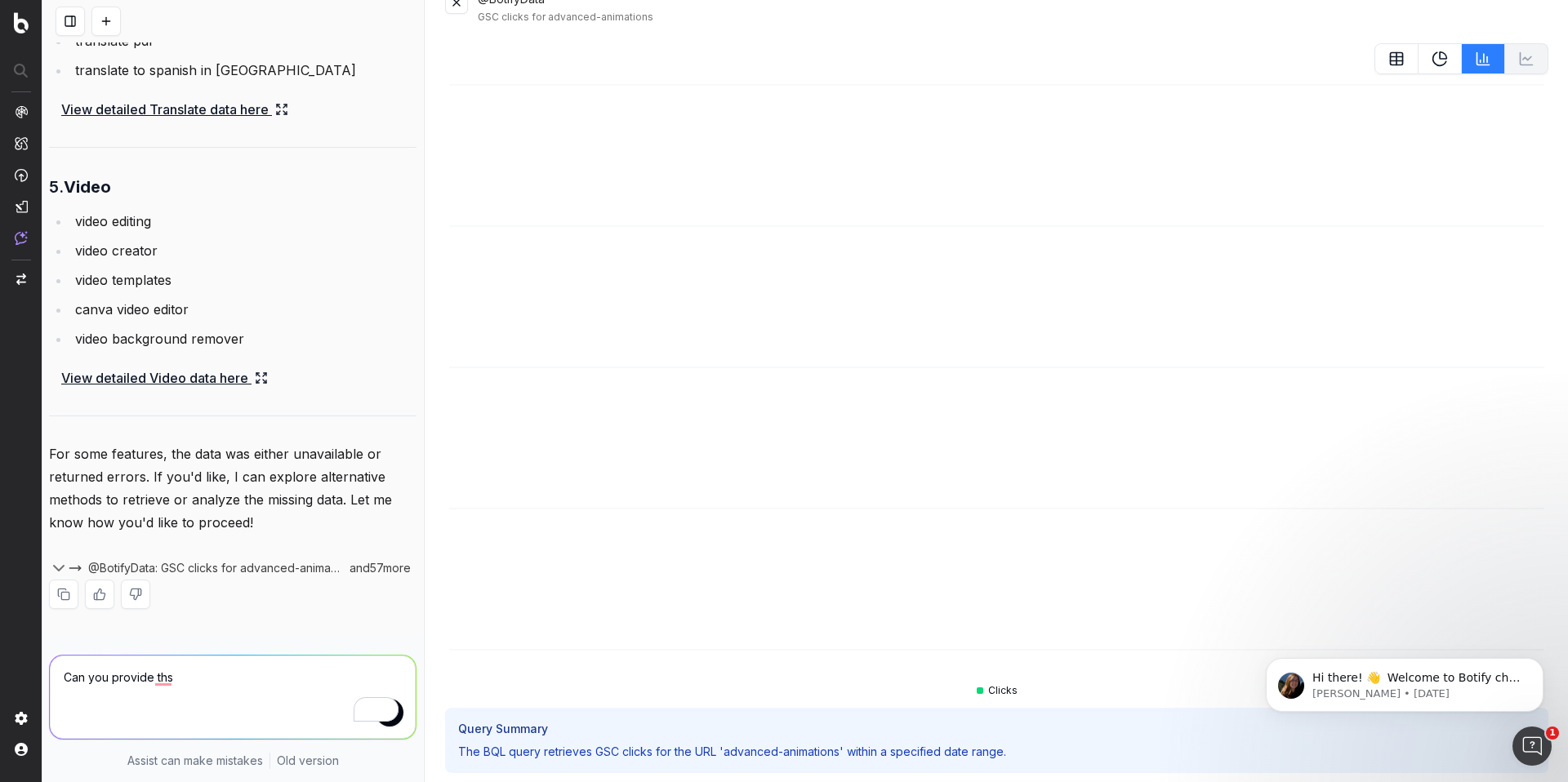
click at [1411, 57] on button at bounding box center [1396, 58] width 44 height 31
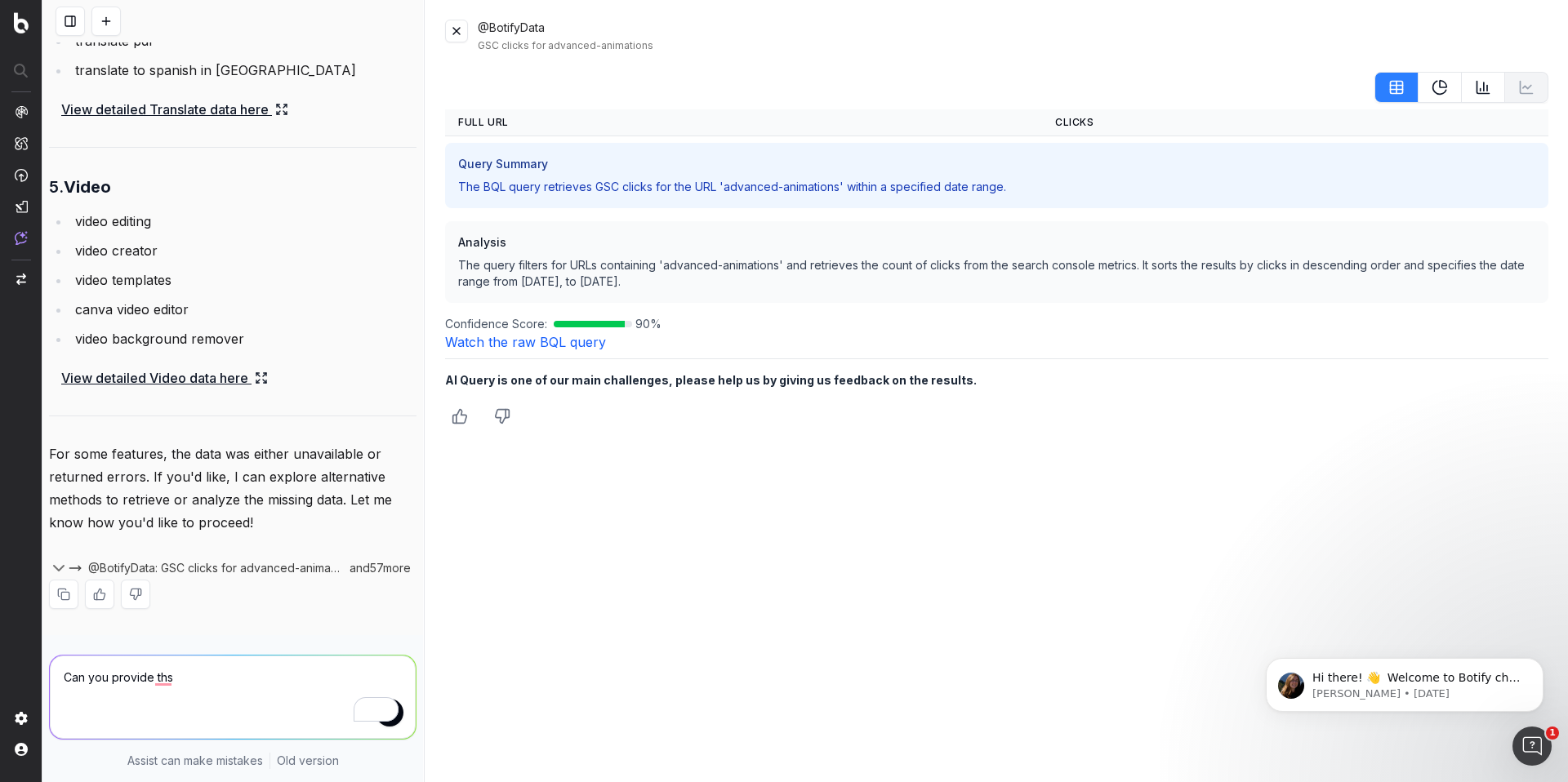
scroll to position [0, 0]
drag, startPoint x: 549, startPoint y: 122, endPoint x: 415, endPoint y: 116, distance: 134.1
click at [547, 123] on th "Full URL" at bounding box center [743, 123] width 597 height 27
click at [464, 114] on th "Full URL" at bounding box center [743, 123] width 597 height 27
click at [262, 669] on textarea "Can you provide ths" at bounding box center [233, 697] width 366 height 84
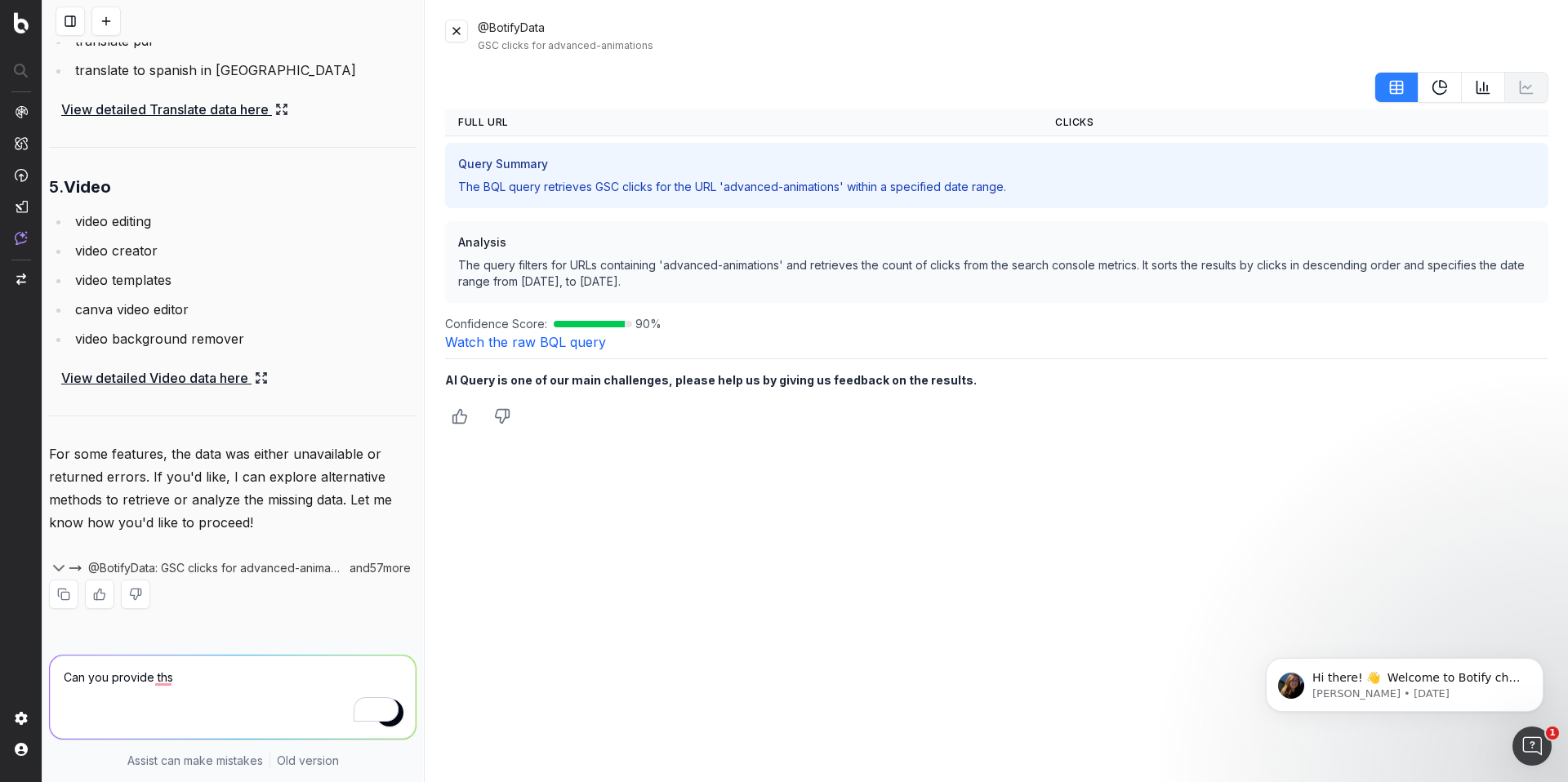
click at [260, 672] on textarea "Can you provide ths" at bounding box center [233, 697] width 366 height 84
click at [202, 707] on textarea "Can you provide this summary in a table. Please include a row for all features …" at bounding box center [232, 697] width 366 height 84
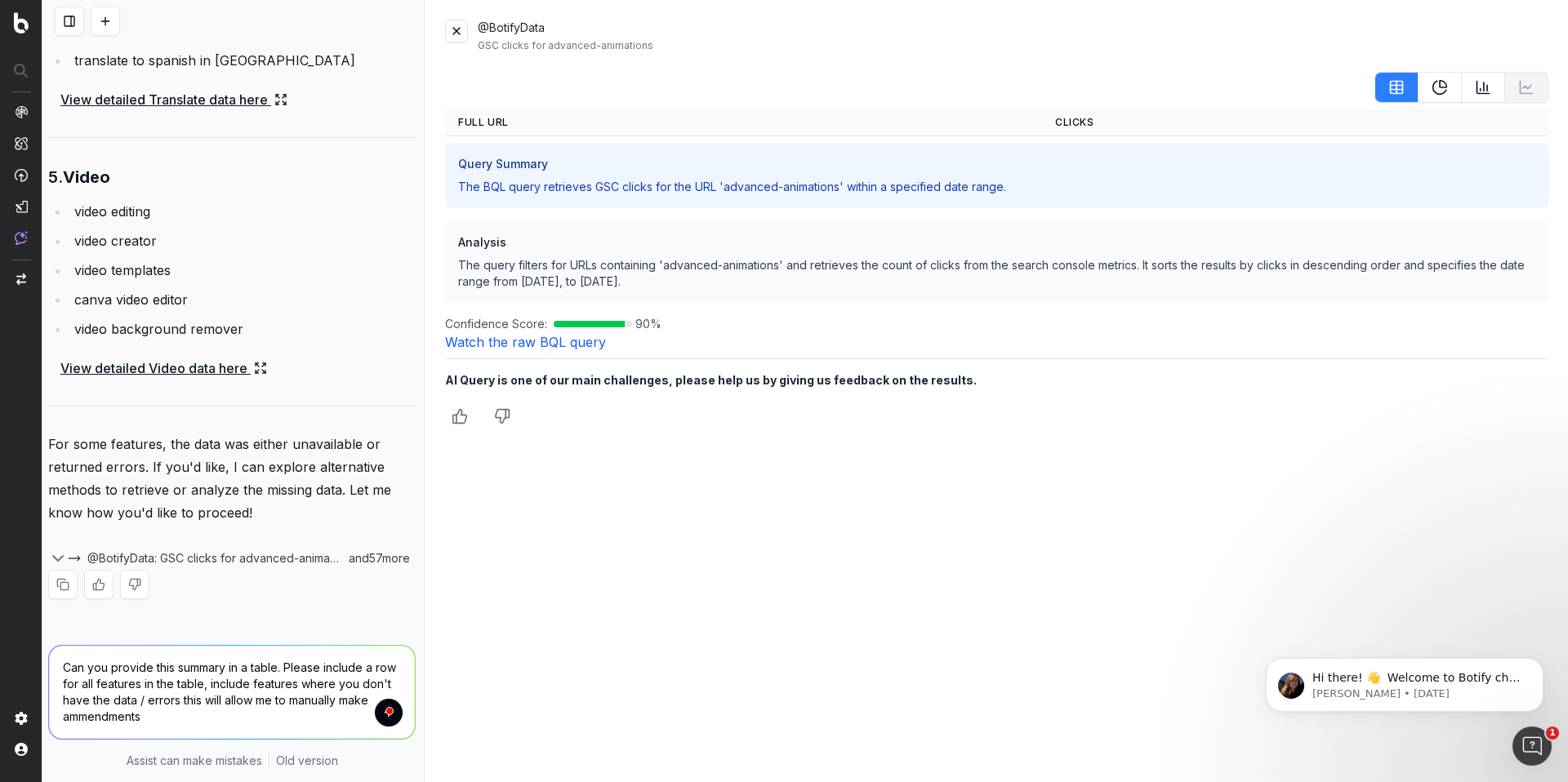
click at [293, 682] on textarea "Can you provide this summary in a table. Please include a row for all features …" at bounding box center [232, 692] width 366 height 93
drag, startPoint x: 341, startPoint y: 668, endPoint x: 327, endPoint y: 669, distance: 14.0
click at [337, 668] on textarea "Can you provide this summary in a table. Please include a row for all features …" at bounding box center [232, 692] width 366 height 93
click at [224, 680] on textarea "Can you provide this summary in a table. Please include a row for all features …" at bounding box center [232, 692] width 366 height 93
drag, startPoint x: 230, startPoint y: 680, endPoint x: 245, endPoint y: 674, distance: 16.2
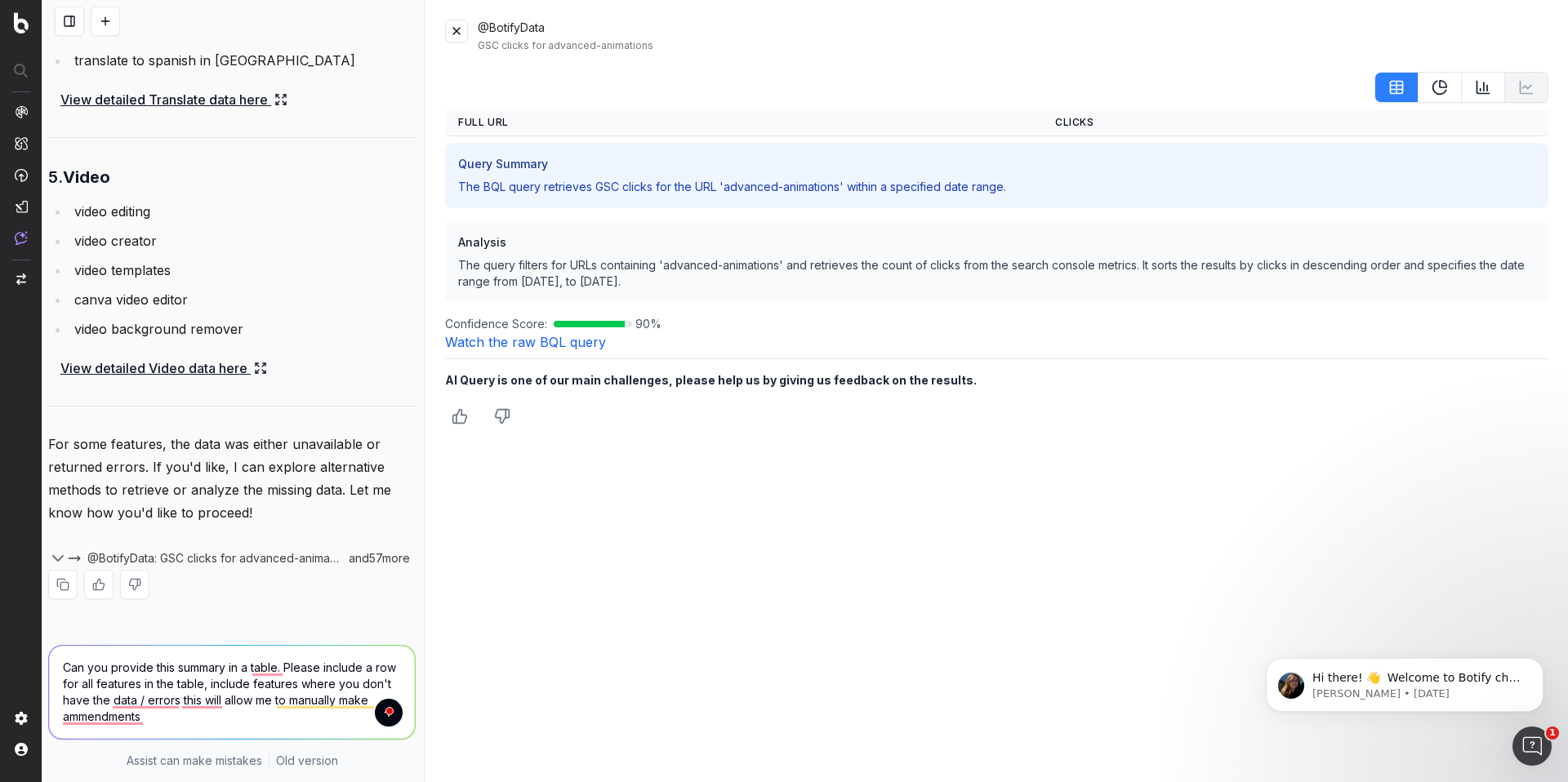
click at [234, 680] on textarea "Can you provide this summary in a table. Please include a row for all features …" at bounding box center [232, 692] width 366 height 93
click at [177, 694] on textarea "Can you provide this summary in a table. Please include a row for all features …" at bounding box center [232, 692] width 366 height 93
click at [195, 694] on textarea "Can you provide this summary in a table. Please include a row for all features …" at bounding box center [232, 692] width 366 height 93
click at [81, 718] on textarea "Can you provide this summary in a table. Please include a row for all features …" at bounding box center [232, 692] width 366 height 93
click at [255, 675] on textarea "Can you provide this summary in a table. Please include a row for all features …" at bounding box center [232, 692] width 366 height 93
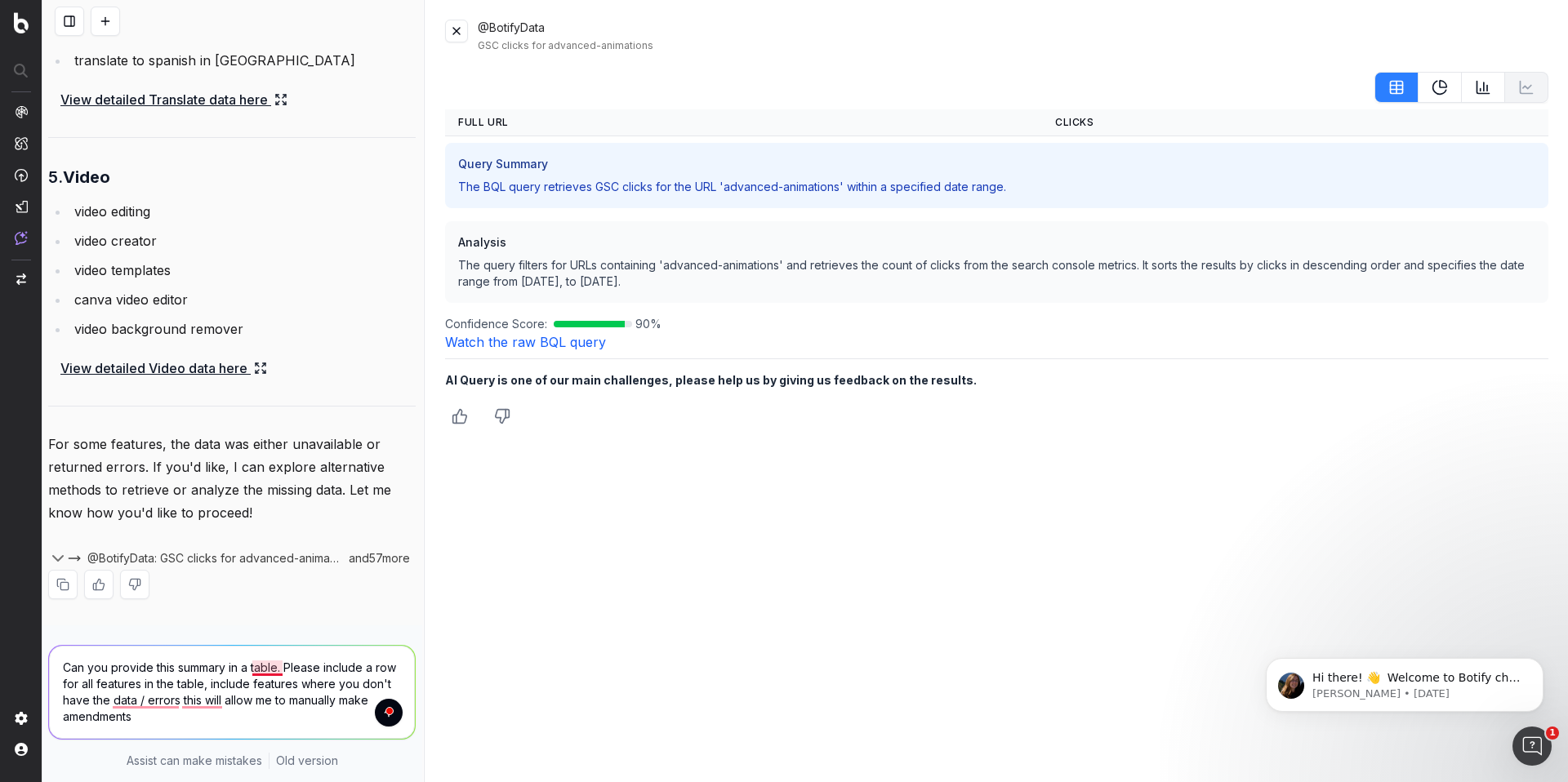
click at [263, 669] on textarea "Can you provide this summary in a table. Please include a row for all features …" at bounding box center [232, 692] width 366 height 93
click at [172, 676] on textarea "Can you provide this summary in a table. Please include a row for all features …" at bounding box center [232, 692] width 366 height 93
click at [210, 668] on textarea "Can you provide this summary in a table. Please include a row for all features …" at bounding box center [232, 692] width 366 height 93
drag, startPoint x: 283, startPoint y: 683, endPoint x: 234, endPoint y: 689, distance: 49.4
click at [282, 683] on textarea "Can you provide this summary in a table. Please include a row for all features …" at bounding box center [232, 692] width 366 height 93
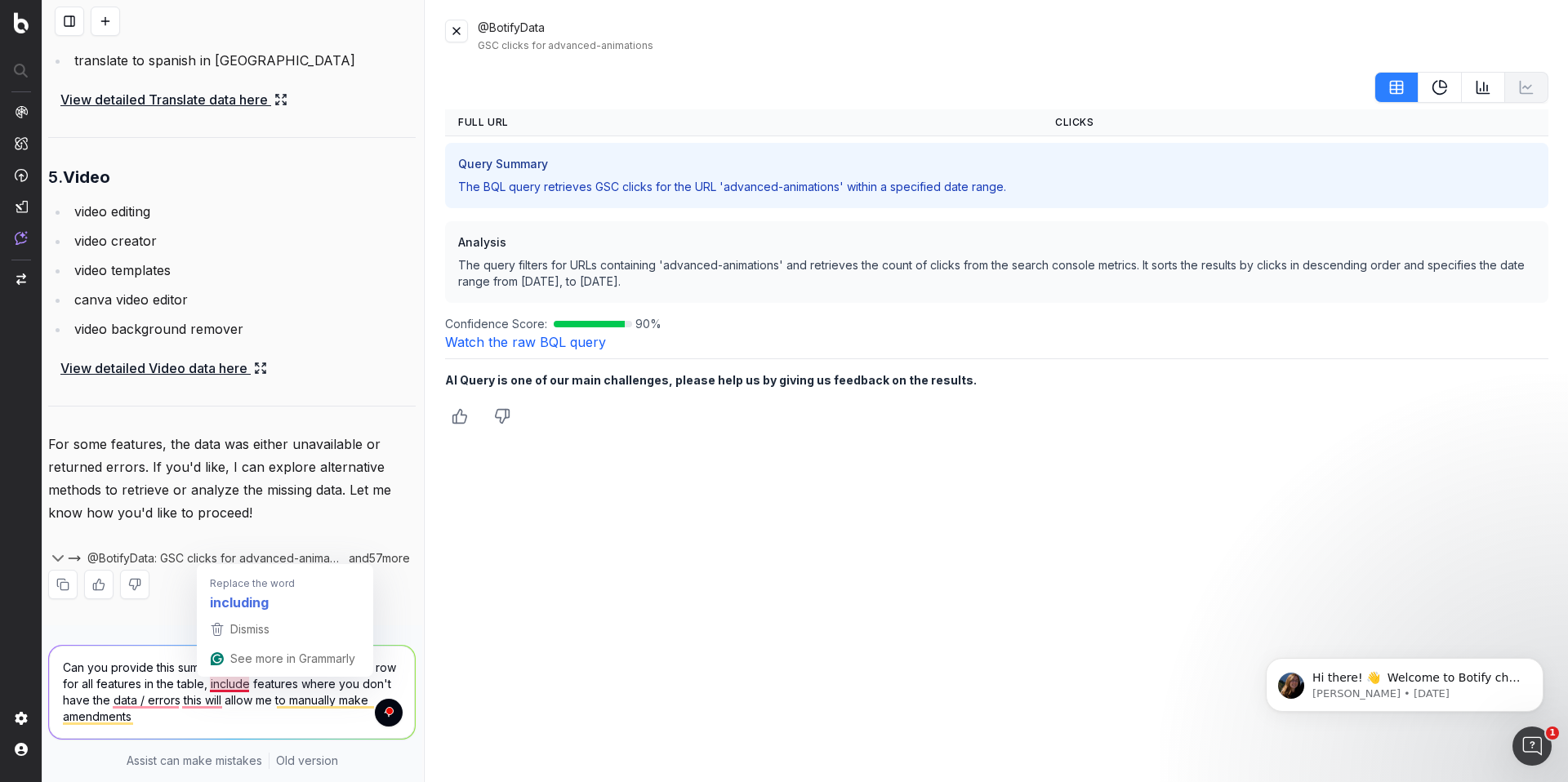
click at [233, 689] on textarea "Can you provide this summary in a table. Please include a row for all features …" at bounding box center [232, 692] width 366 height 93
click at [173, 694] on textarea "Can you provide this summary in a table. Please include a row for all features …" at bounding box center [232, 692] width 366 height 93
type textarea "Can you provide this summary in a table. Please include a row for all features …"
drag, startPoint x: 100, startPoint y: 22, endPoint x: 84, endPoint y: 35, distance: 20.6
click at [162, 46] on div "Help me identify the main keywords for these features on Canva. Based your reco…" at bounding box center [233, 391] width 381 height 782
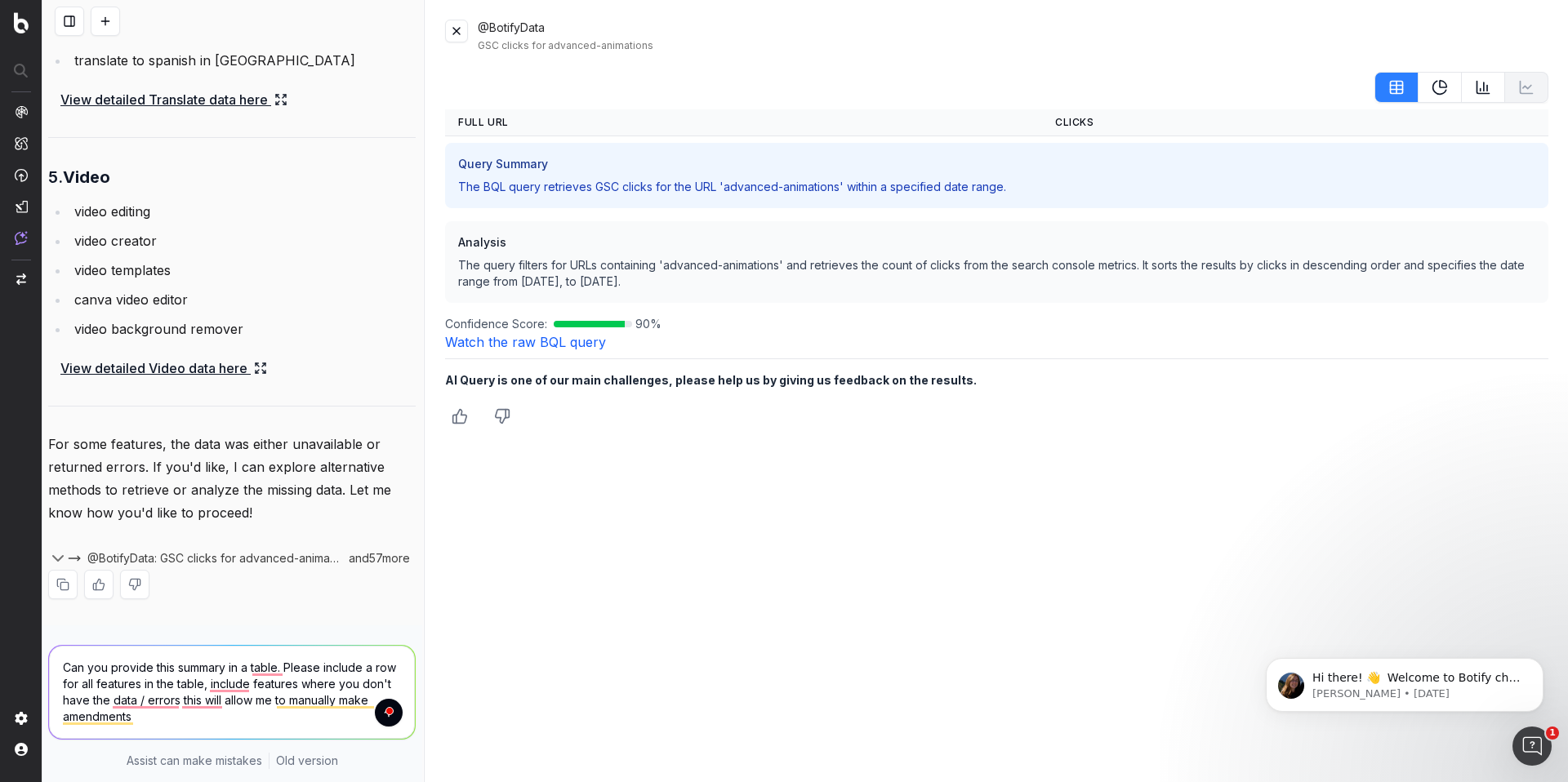
click at [205, 716] on textarea "Can you provide this summary in a table. Please include a row for all features …" at bounding box center [232, 692] width 366 height 93
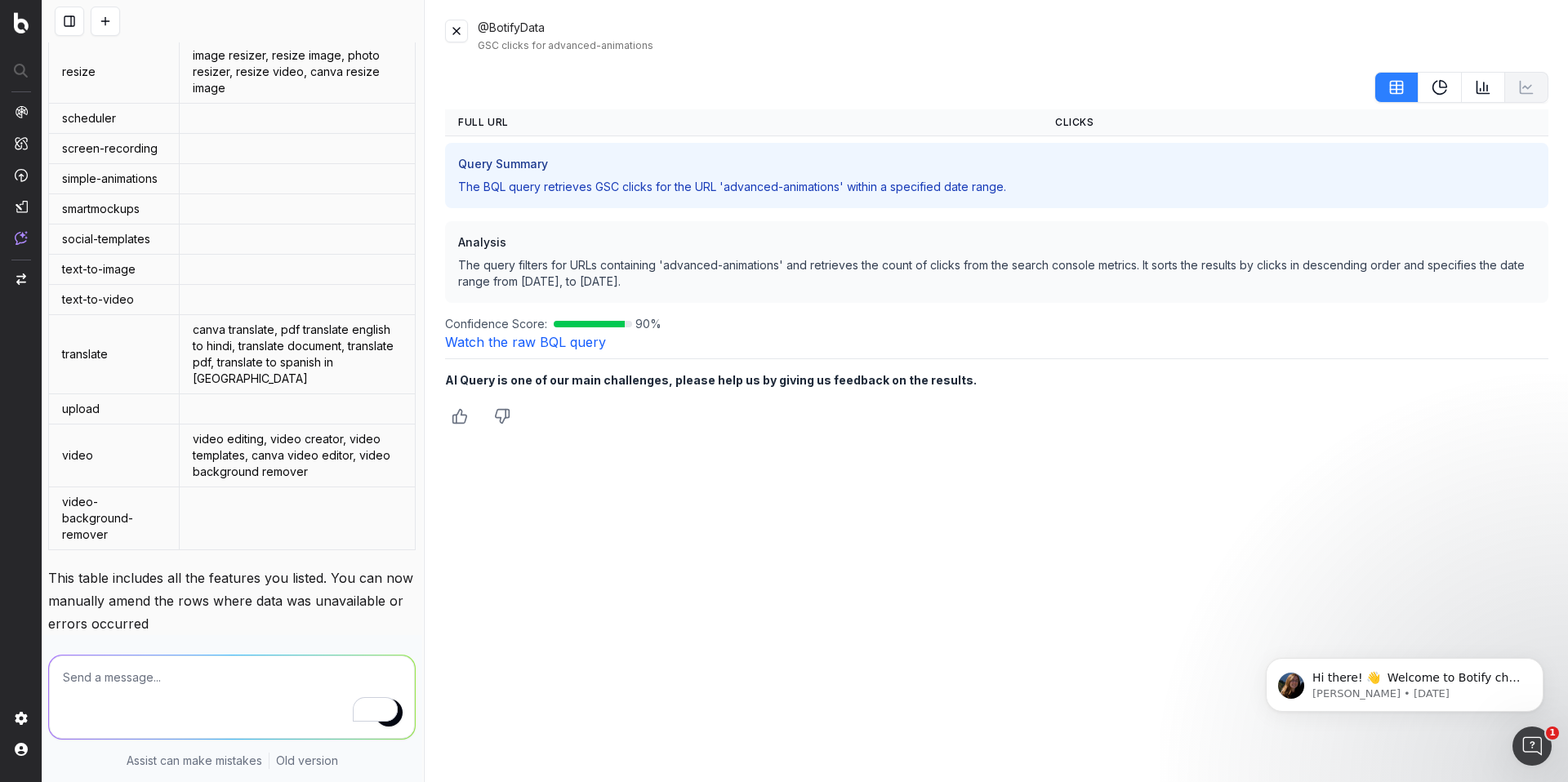
scroll to position [5277, 1]
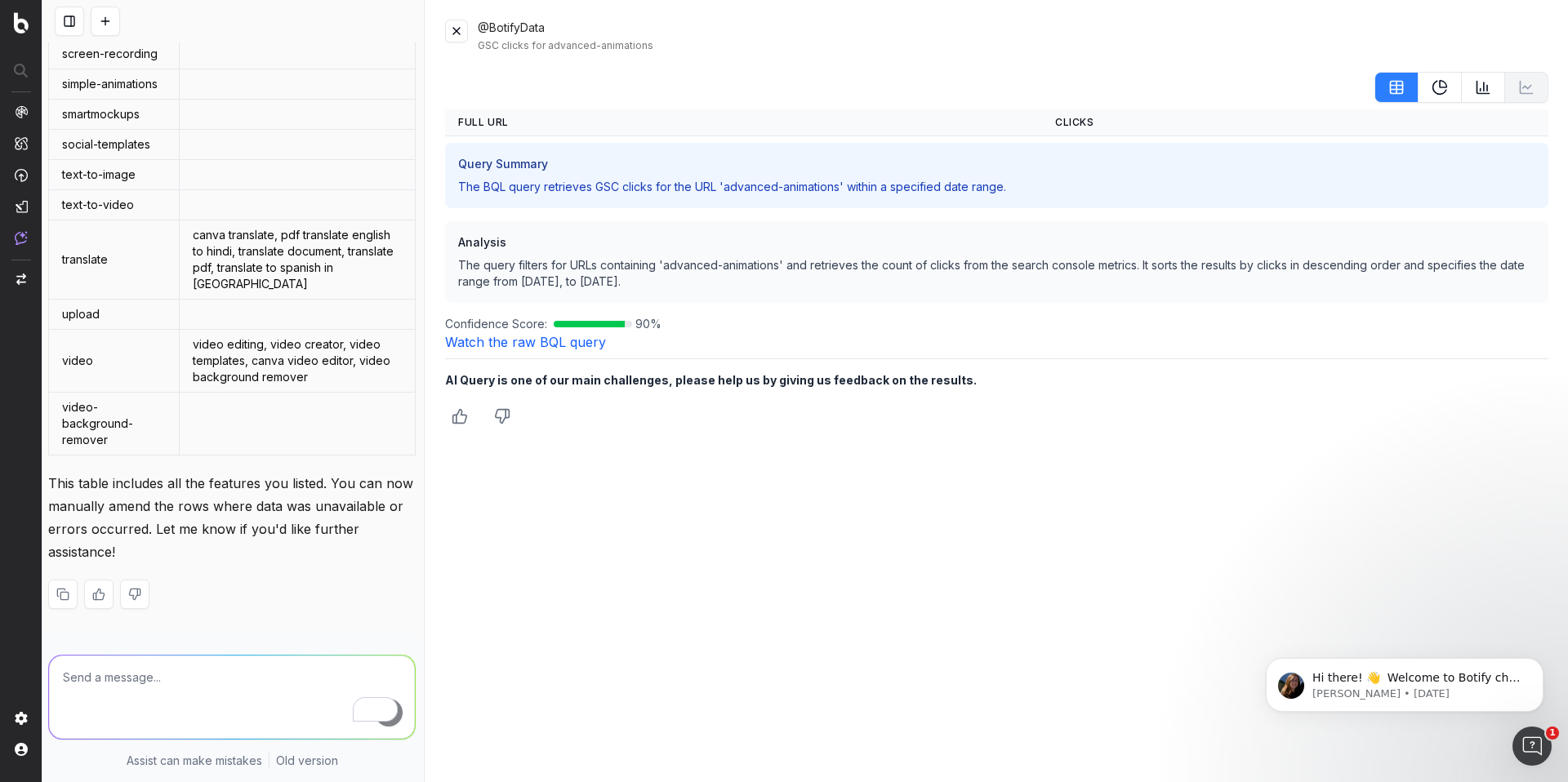
drag, startPoint x: 154, startPoint y: 412, endPoint x: 145, endPoint y: 417, distance: 10.3
click at [154, 412] on td "video-background-remover" at bounding box center [114, 424] width 131 height 63
click at [106, 687] on textarea "To enrich screen reader interactions, please activate Accessibility in Grammarl…" at bounding box center [232, 697] width 366 height 84
type textarea "w"
type textarea "can you include GSV clicks in brackets for each keyword?"
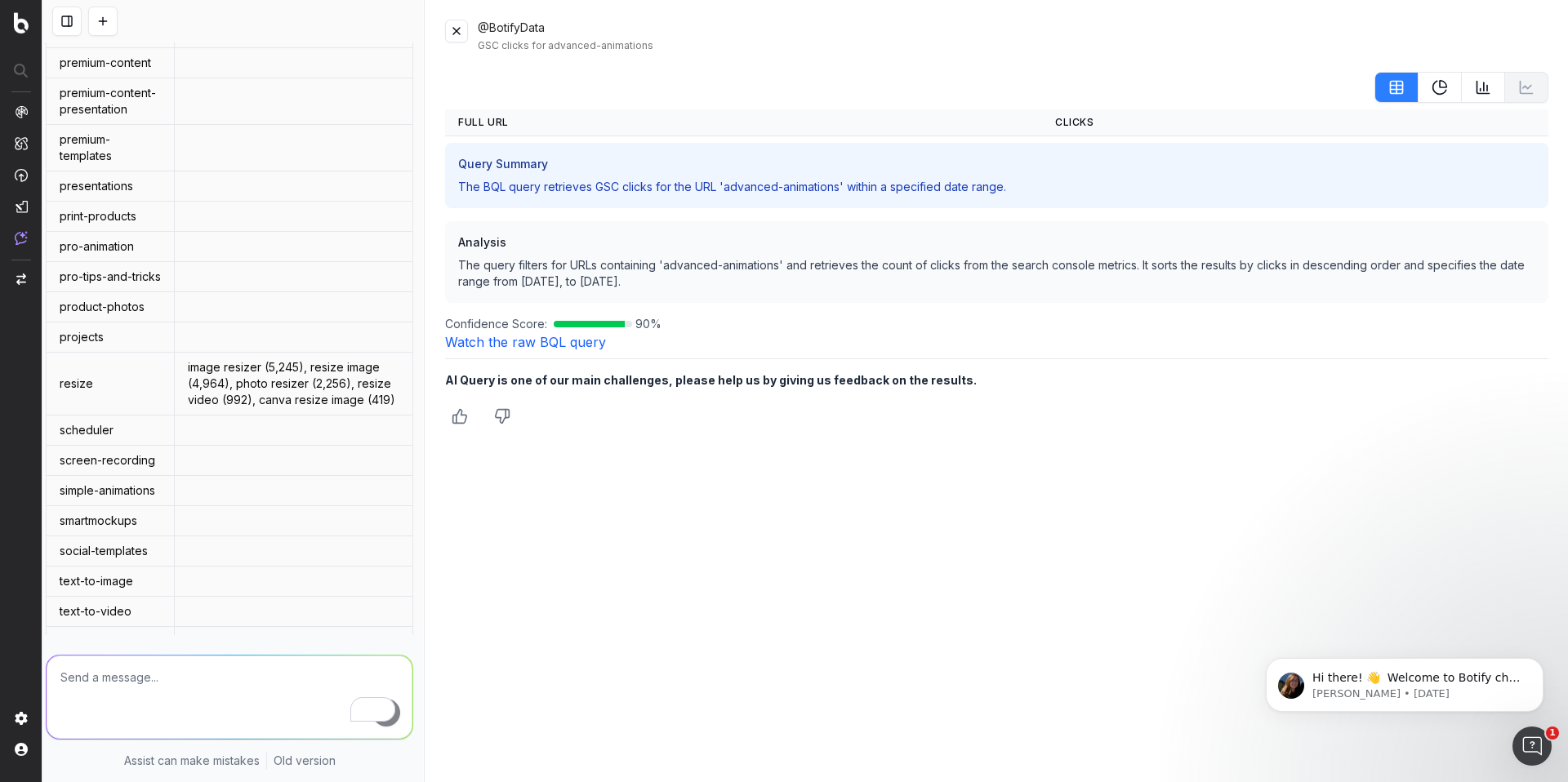
scroll to position [7425, 3]
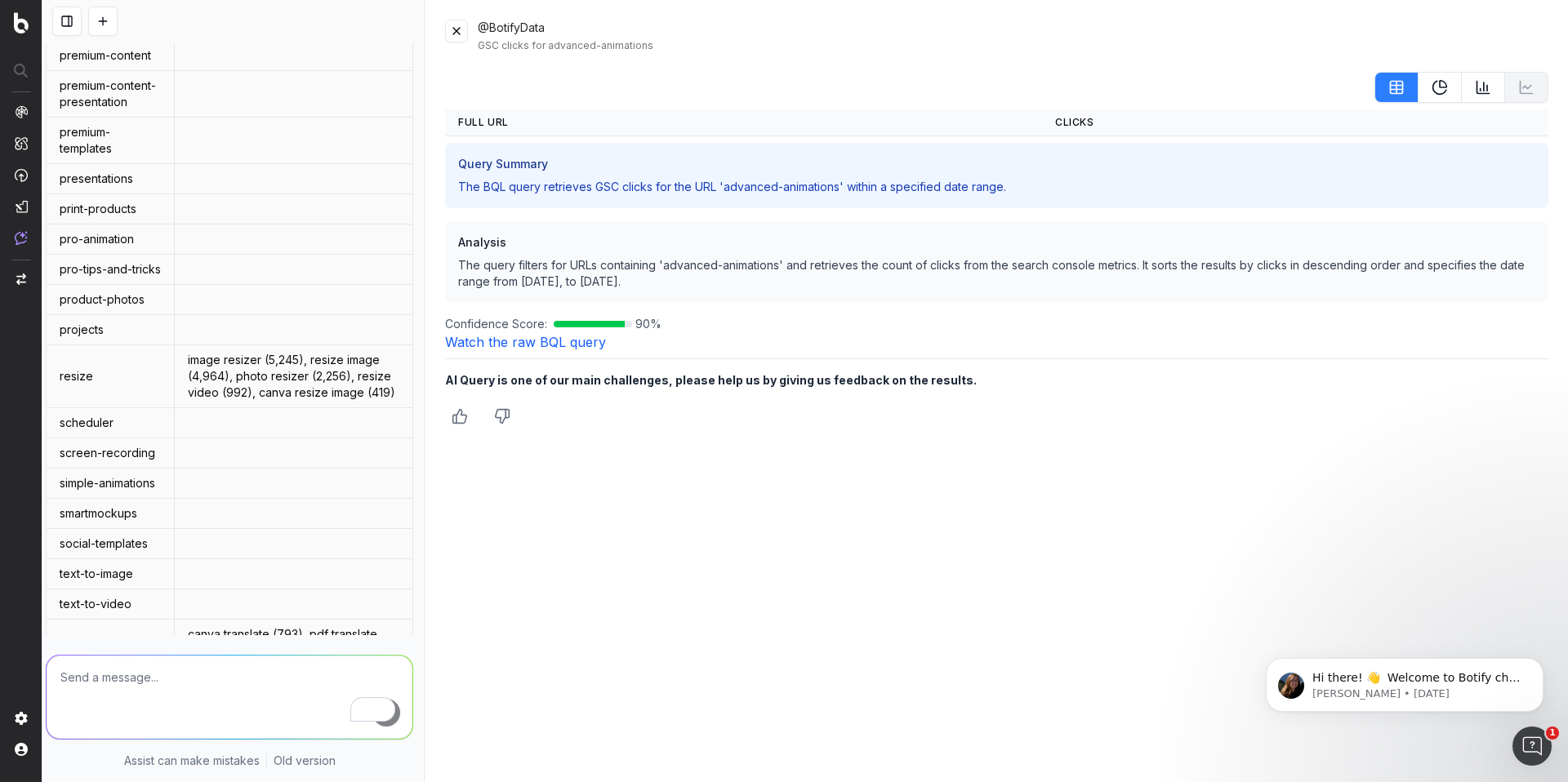
click at [159, 685] on textarea "To enrich screen reader interactions, please activate Accessibility in Grammarl…" at bounding box center [230, 697] width 366 height 84
type textarea "what happens when you try fill the data for background remover? my assumption i…"
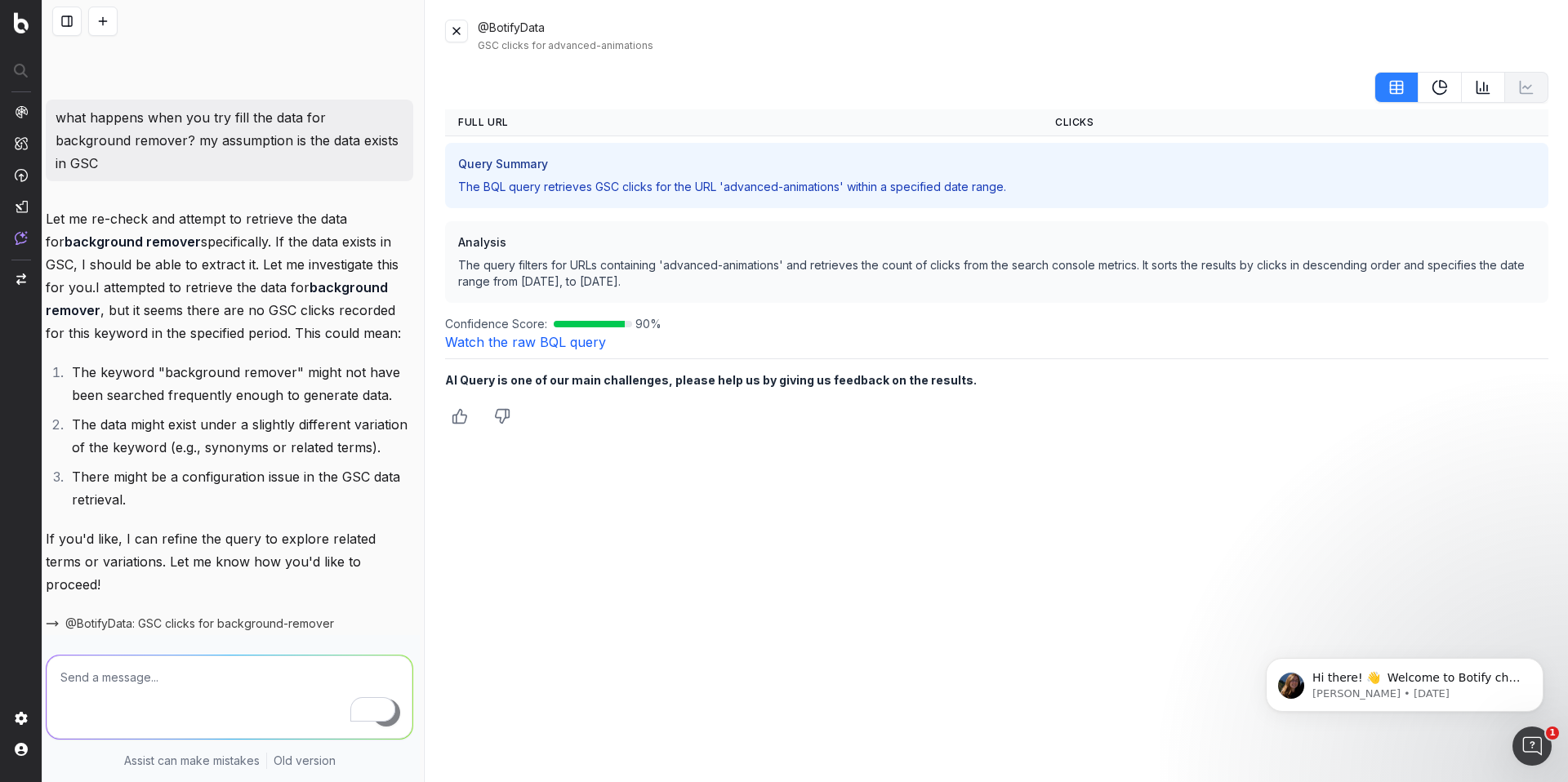
scroll to position [8448, 3]
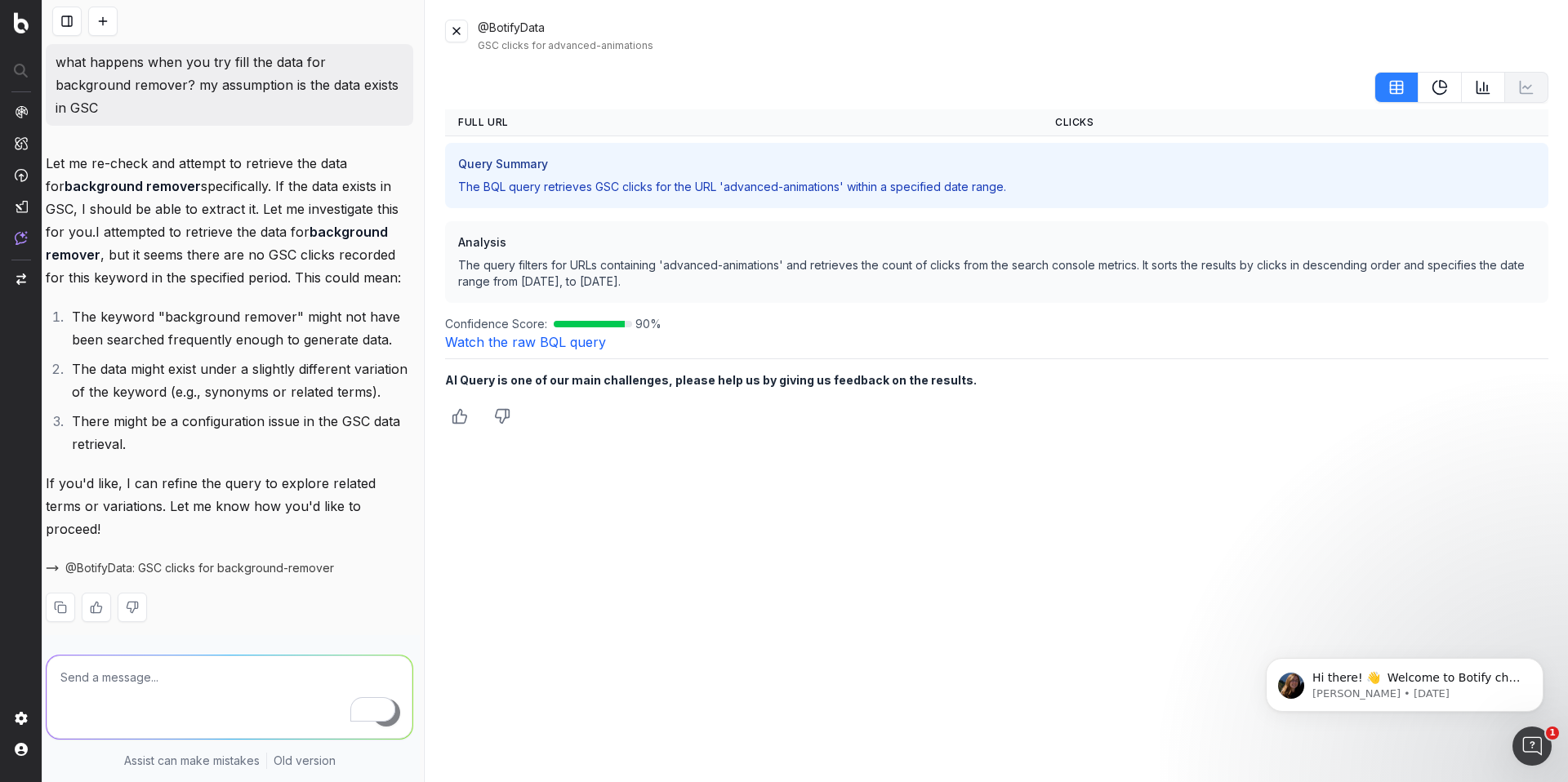
drag, startPoint x: 126, startPoint y: 332, endPoint x: 320, endPoint y: 351, distance: 194.9
click at [320, 351] on li "The keyword "background remover" might not have been searched frequently enough…" at bounding box center [240, 328] width 346 height 46
drag, startPoint x: 319, startPoint y: 351, endPoint x: 305, endPoint y: 354, distance: 14.3
click at [319, 351] on li "The keyword "background remover" might not have been searched frequently enough…" at bounding box center [240, 328] width 346 height 46
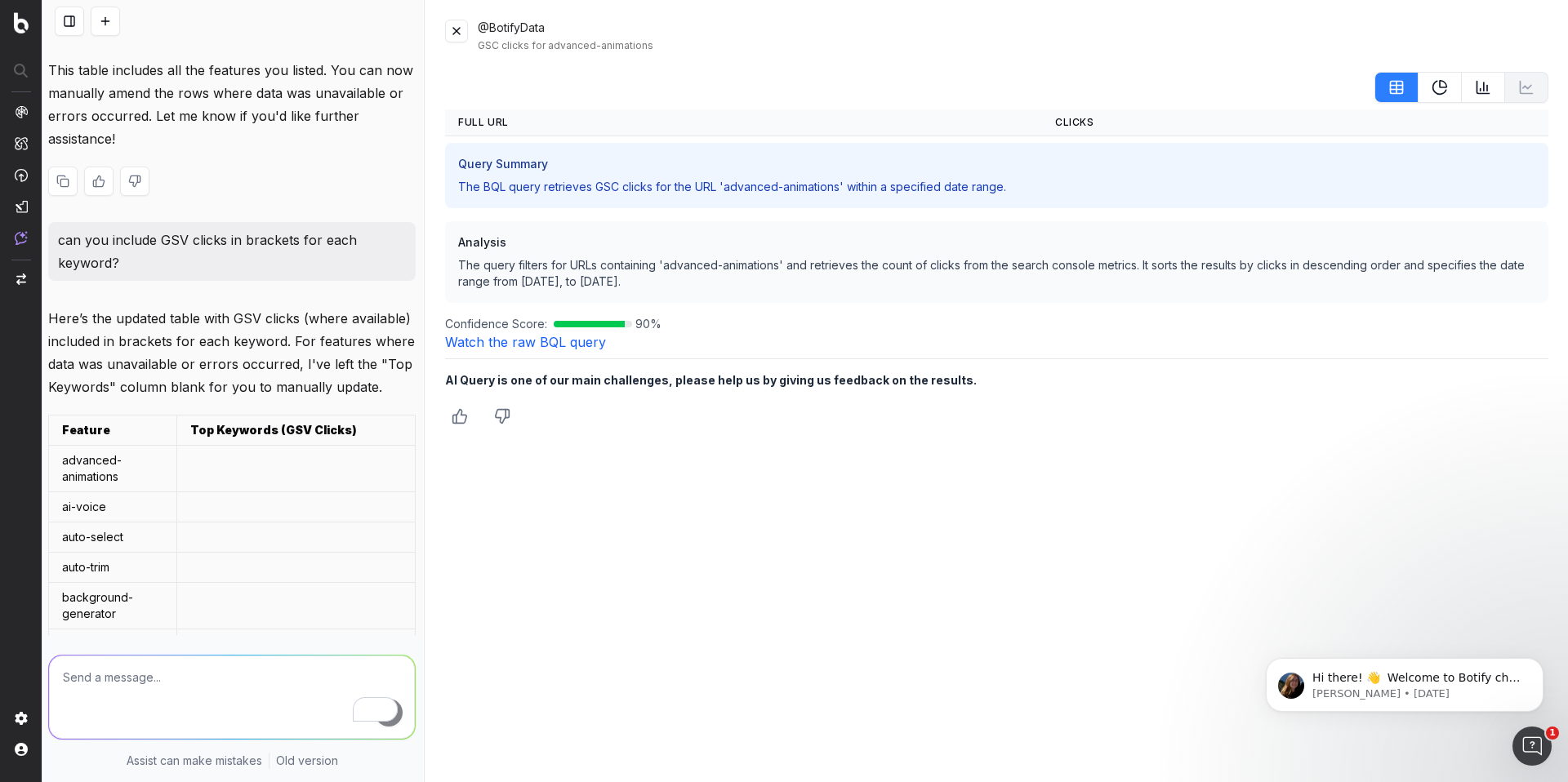
scroll to position [5689, 1]
drag, startPoint x: 61, startPoint y: 428, endPoint x: 71, endPoint y: 422, distance: 11.7
click at [67, 425] on strong "Feature" at bounding box center [86, 430] width 48 height 14
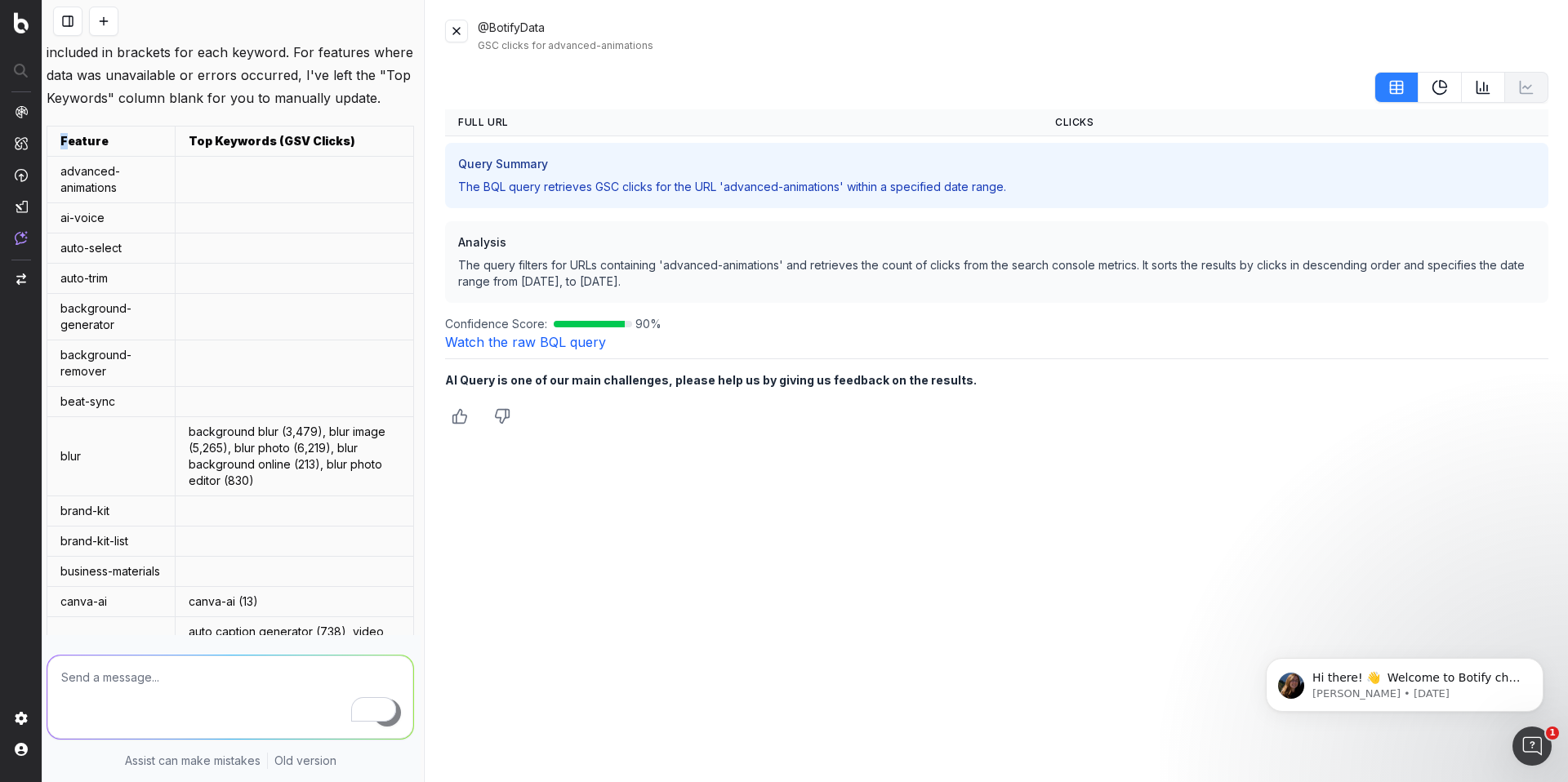
scroll to position [5979, 4]
